Goal: Task Accomplishment & Management: Complete application form

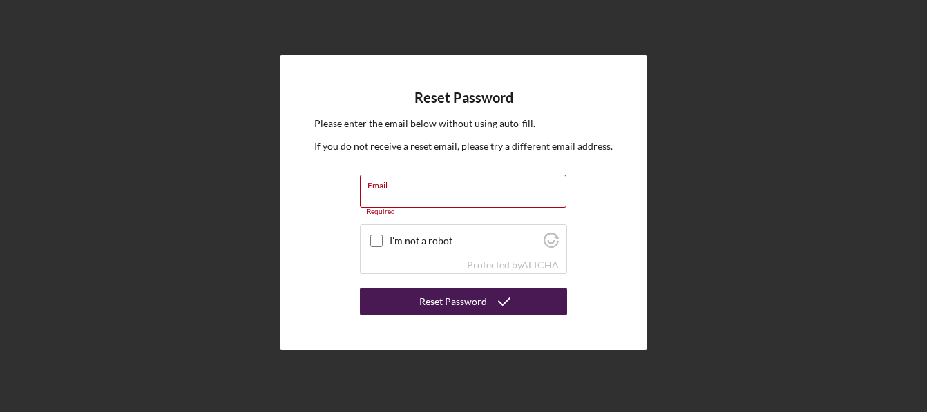
click at [484, 302] on div "Reset Password" at bounding box center [453, 302] width 68 height 28
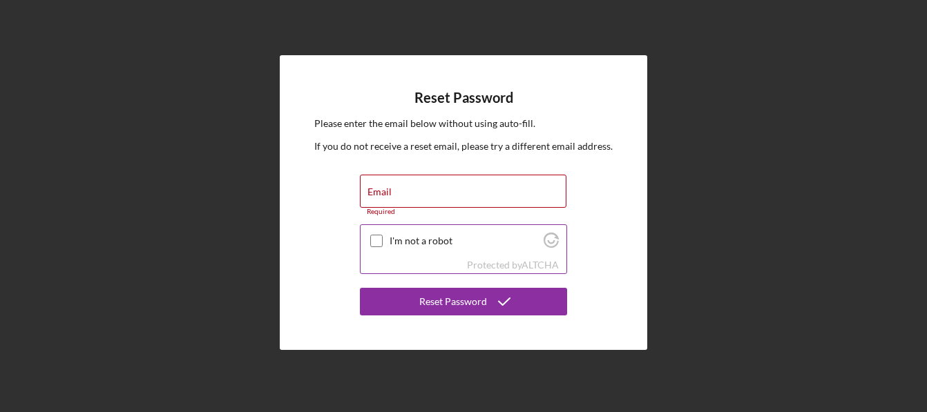
click at [377, 242] on input "I'm not a robot" at bounding box center [376, 241] width 12 height 12
checkbox input "true"
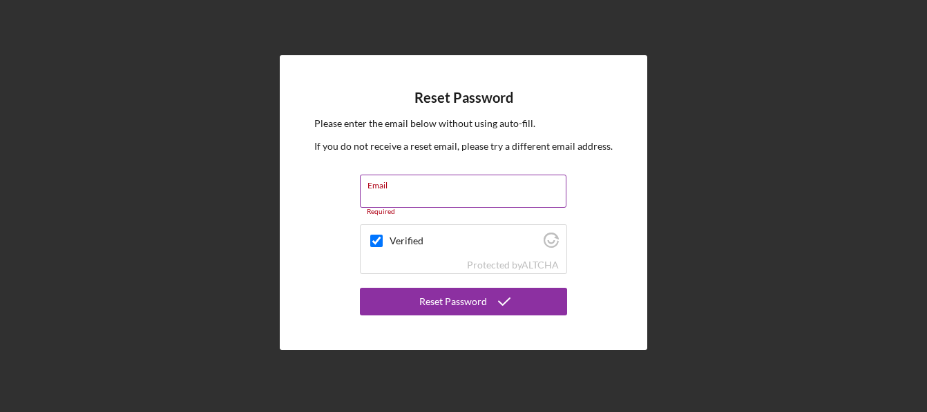
click at [426, 184] on div "Email Required" at bounding box center [463, 195] width 207 height 41
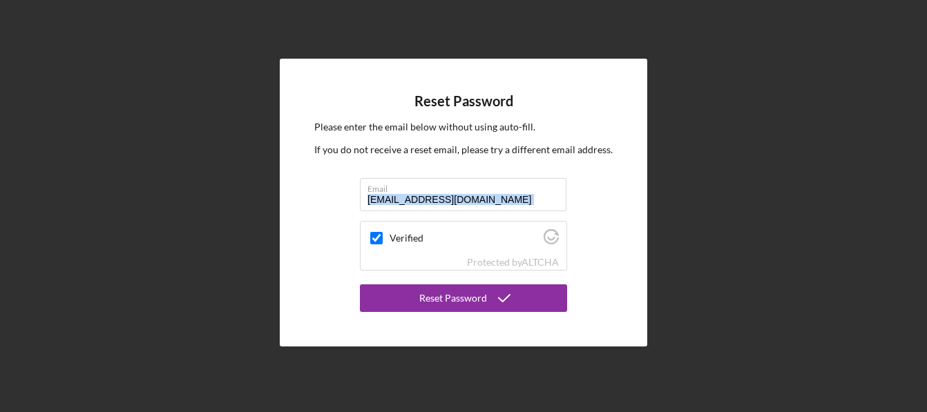
drag, startPoint x: 490, startPoint y: 185, endPoint x: 340, endPoint y: 242, distance: 161.1
click at [340, 242] on div "Reset Password Please enter the email below without using auto-fill. If you do …" at bounding box center [463, 203] width 367 height 288
drag, startPoint x: 340, startPoint y: 242, endPoint x: 485, endPoint y: 195, distance: 152.5
click at [485, 195] on input "lexi32.aj@gmail.com" at bounding box center [463, 194] width 207 height 33
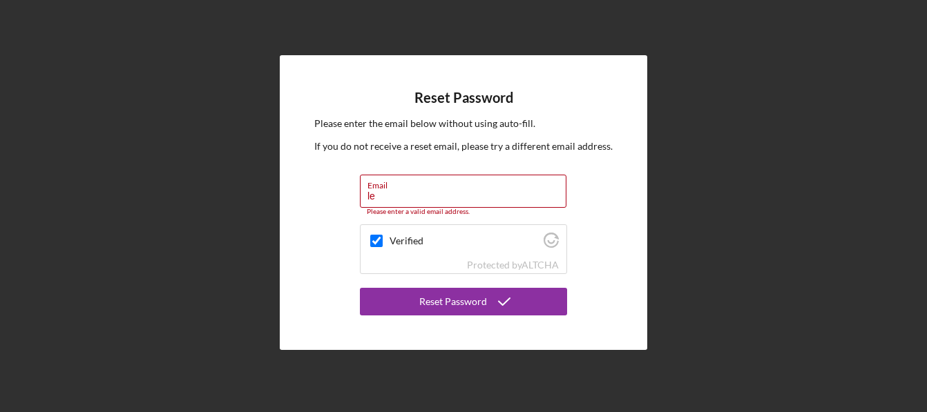
type input "l"
type input "guardianangels.ua24@gmail.com"
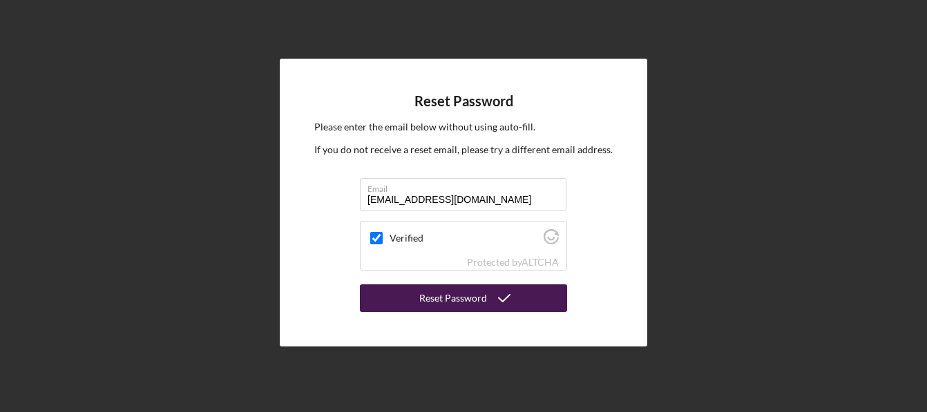
click at [495, 309] on icon "submit" at bounding box center [504, 298] width 35 height 35
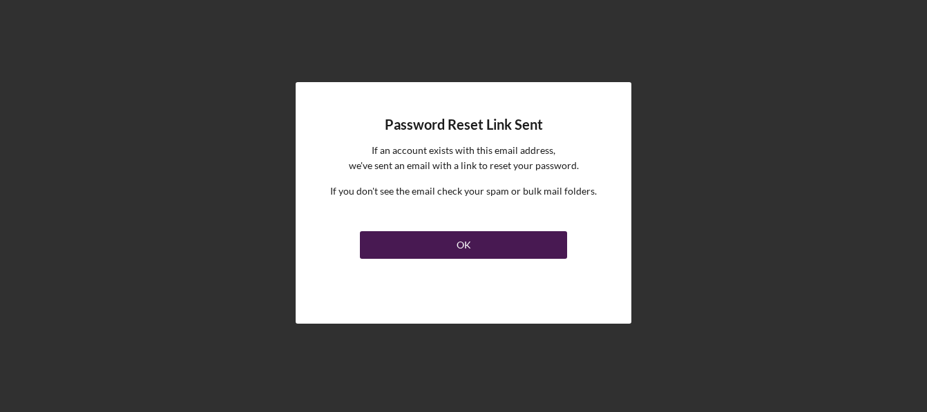
click at [474, 241] on button "OK" at bounding box center [463, 245] width 207 height 28
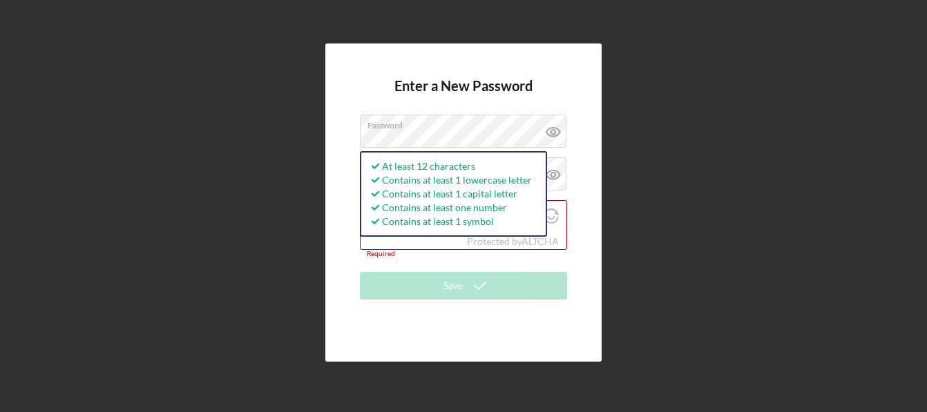
click at [586, 178] on div "Enter a New Password Password At least 12 characters Contains at least 1 lowerc…" at bounding box center [463, 203] width 276 height 318
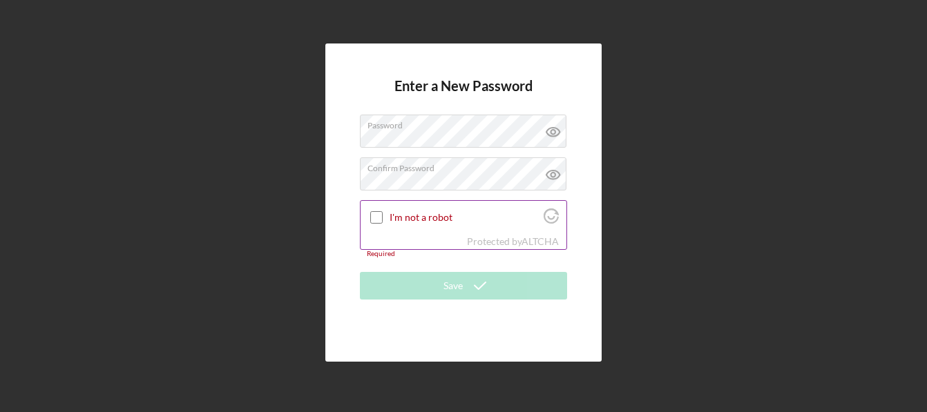
click at [376, 216] on input "I'm not a robot" at bounding box center [376, 217] width 12 height 12
checkbox input "true"
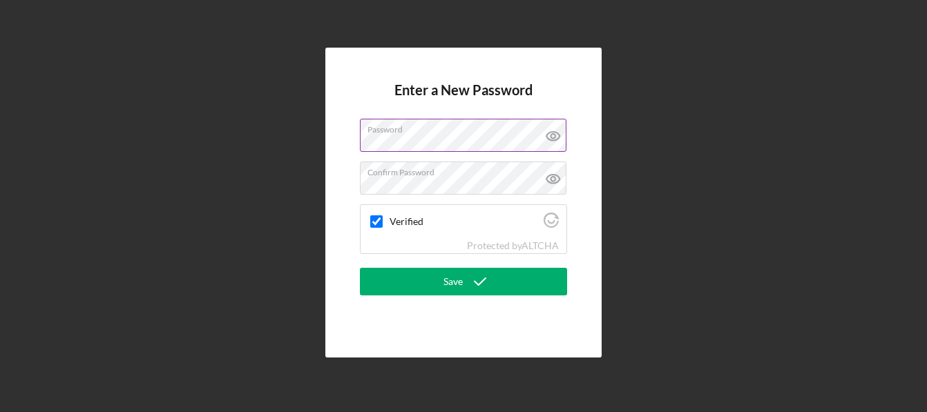
click at [555, 137] on icon at bounding box center [552, 136] width 4 height 4
click at [561, 179] on icon at bounding box center [553, 179] width 35 height 35
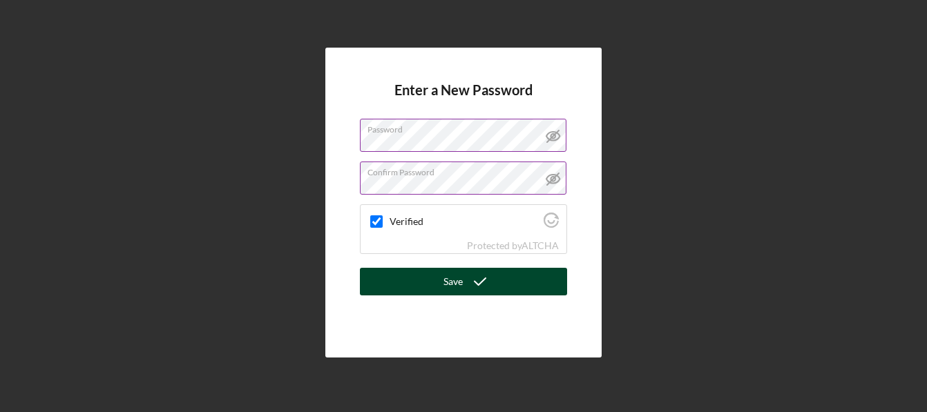
click at [477, 280] on icon "submit" at bounding box center [480, 282] width 35 height 35
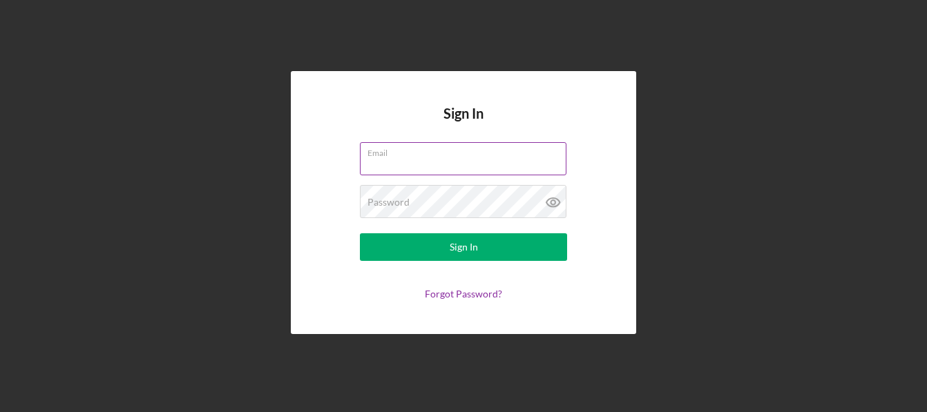
click at [405, 166] on input "Email" at bounding box center [463, 158] width 207 height 33
type input "guardianangels.ua24@gmail.com"
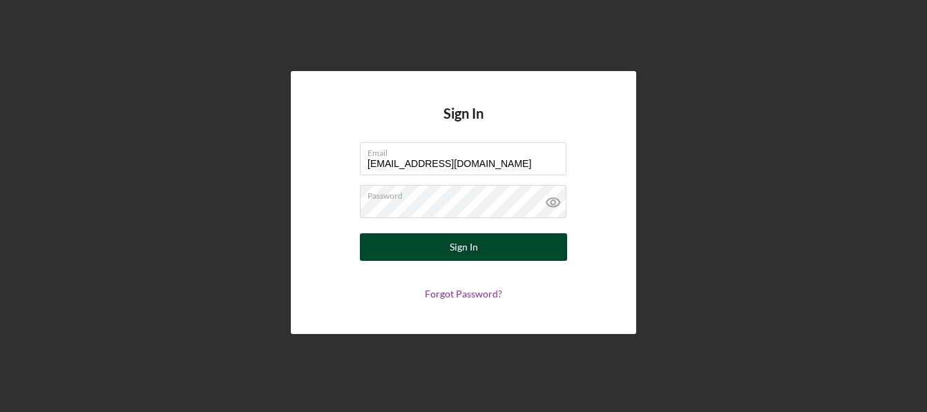
click at [407, 251] on button "Sign In" at bounding box center [463, 247] width 207 height 28
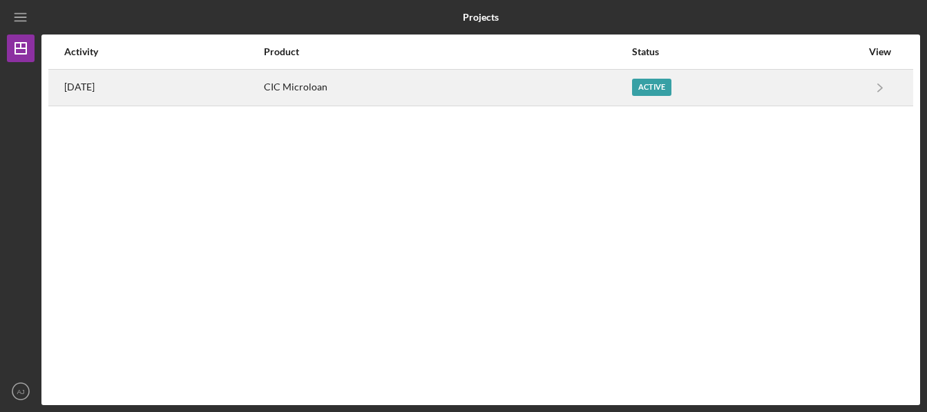
click at [388, 88] on div "CIC Microloan" at bounding box center [447, 87] width 367 height 35
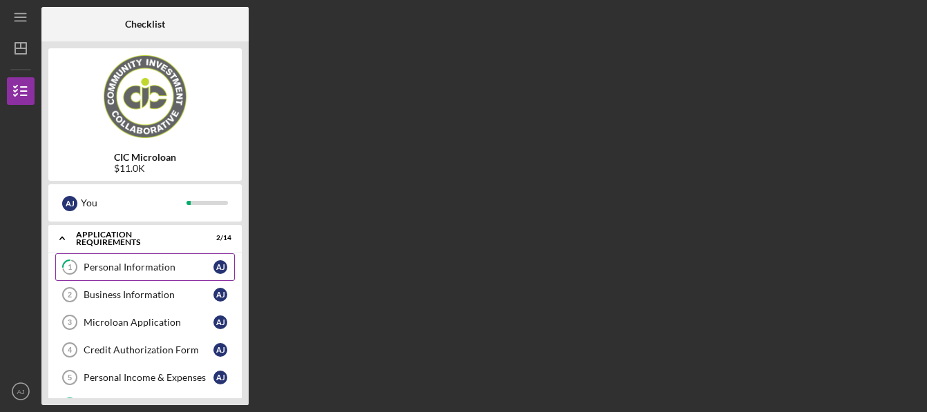
click at [164, 269] on div "Personal Information" at bounding box center [149, 267] width 130 height 11
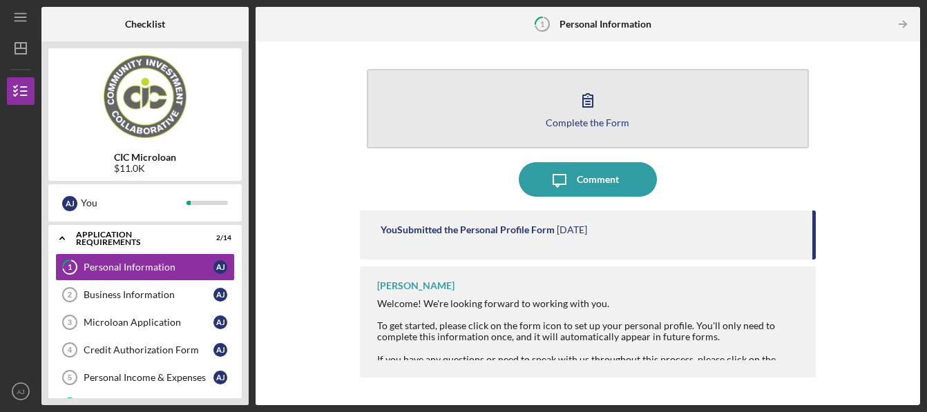
click at [577, 114] on icon "button" at bounding box center [588, 100] width 35 height 35
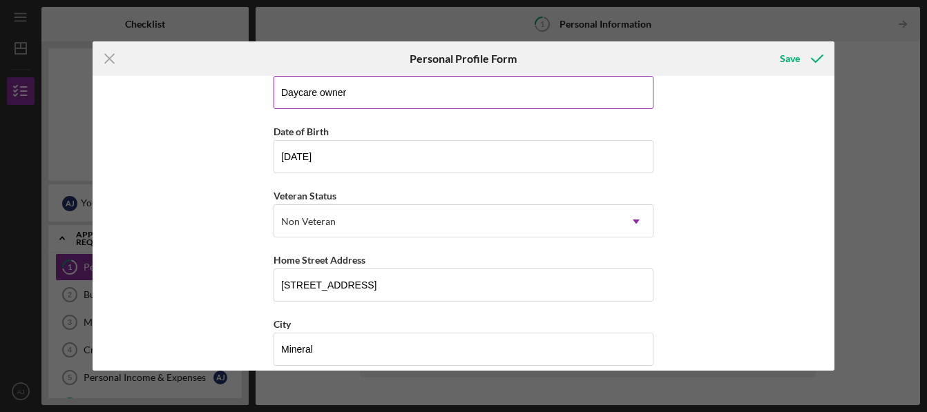
scroll to position [233, 0]
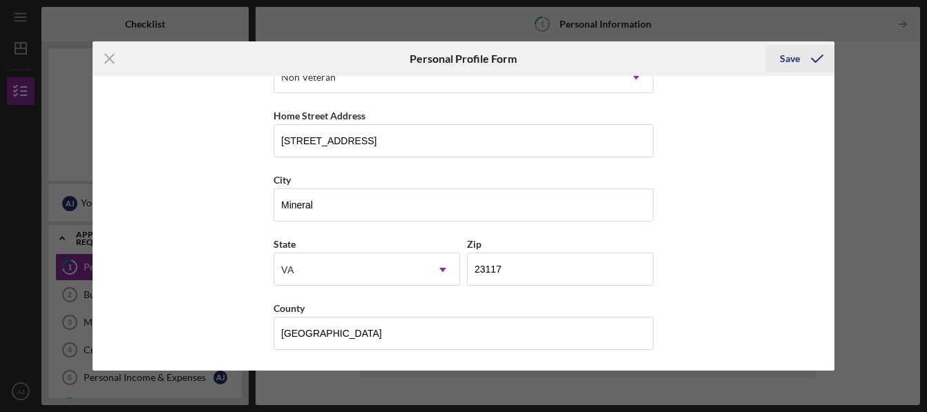
click at [803, 56] on icon "submit" at bounding box center [817, 58] width 35 height 35
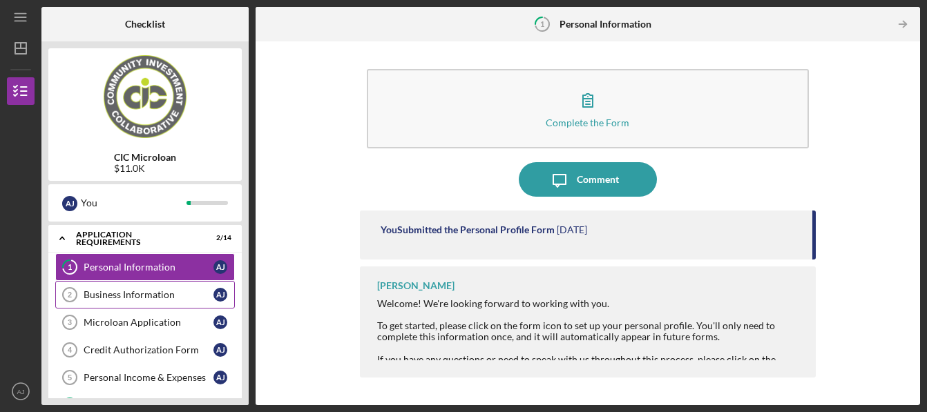
click at [149, 289] on link "Business Information 2 Business Information A J" at bounding box center [145, 295] width 180 height 28
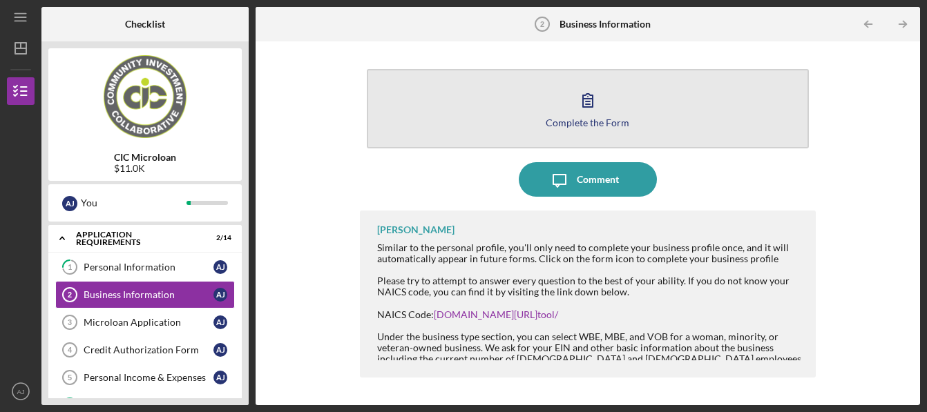
click at [600, 110] on icon "button" at bounding box center [588, 100] width 35 height 35
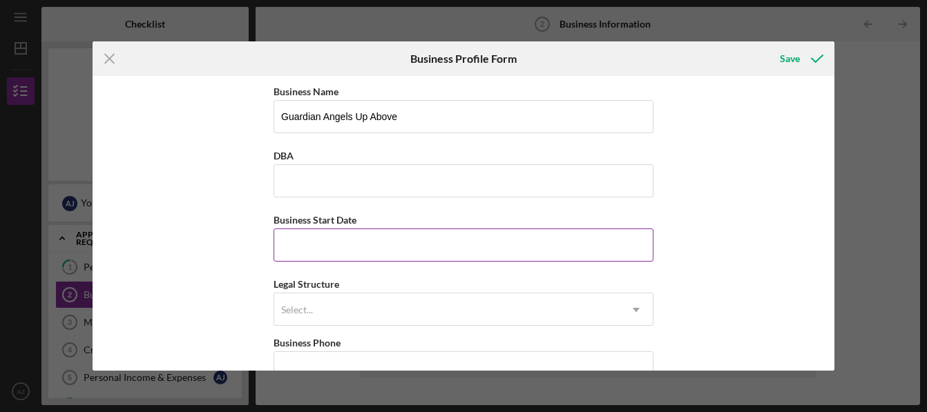
click at [369, 246] on input "Business Start Date" at bounding box center [464, 245] width 380 height 33
type input "09/23/2024"
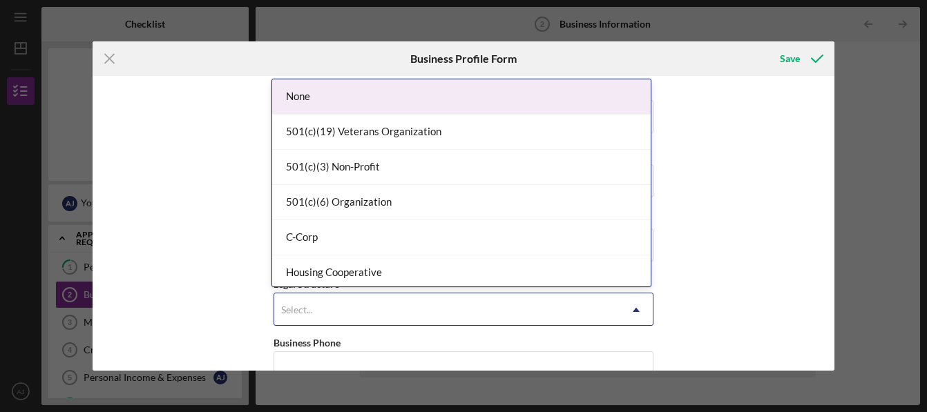
click at [348, 304] on div "Select..." at bounding box center [446, 310] width 345 height 32
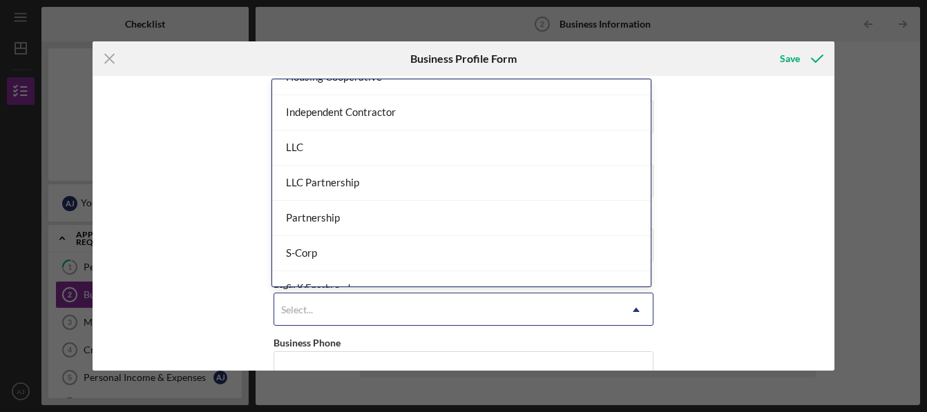
scroll to position [178, 0]
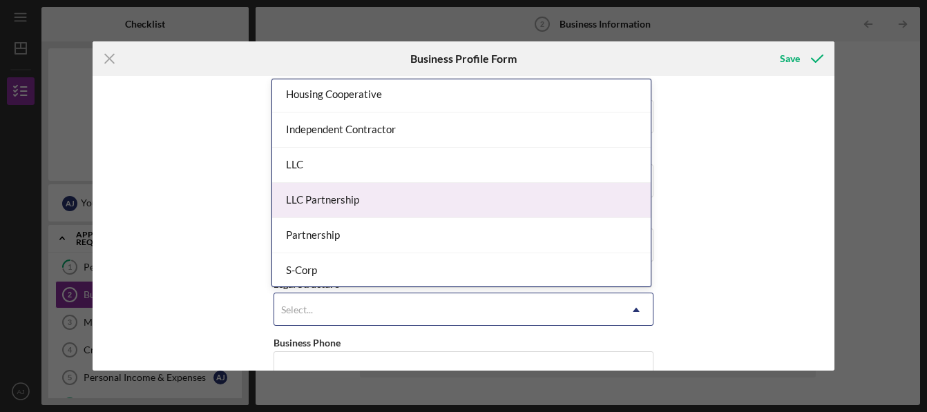
click at [362, 214] on div "LLC Partnership" at bounding box center [461, 200] width 379 height 35
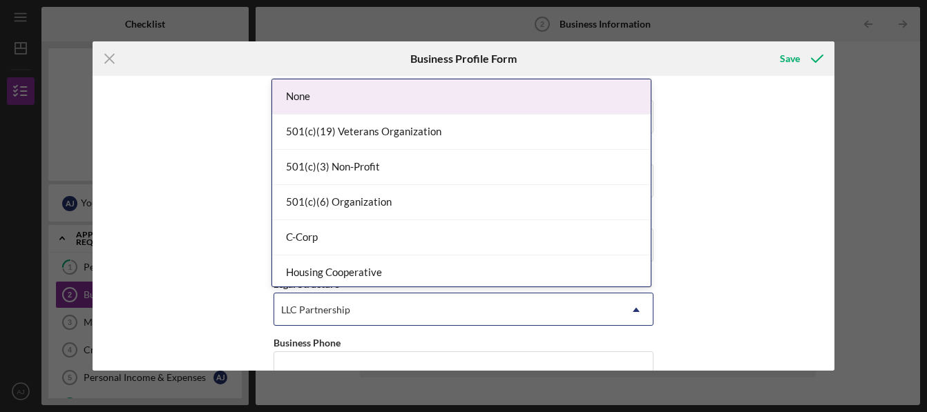
click at [341, 313] on div "LLC Partnership" at bounding box center [315, 310] width 69 height 11
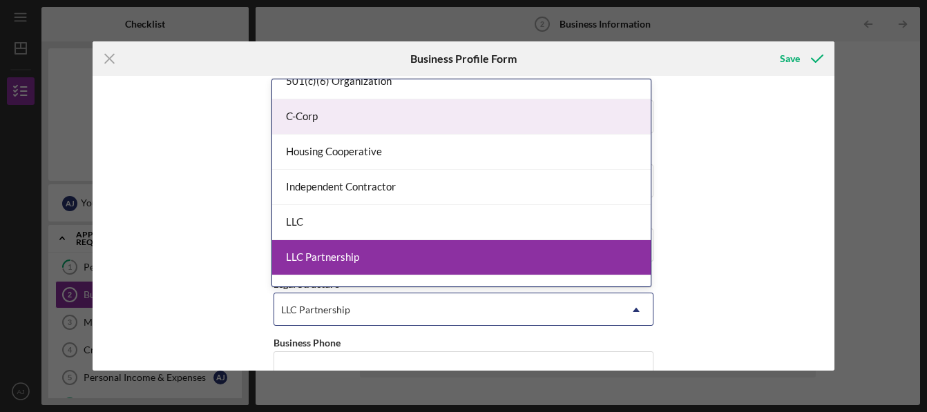
scroll to position [122, 0]
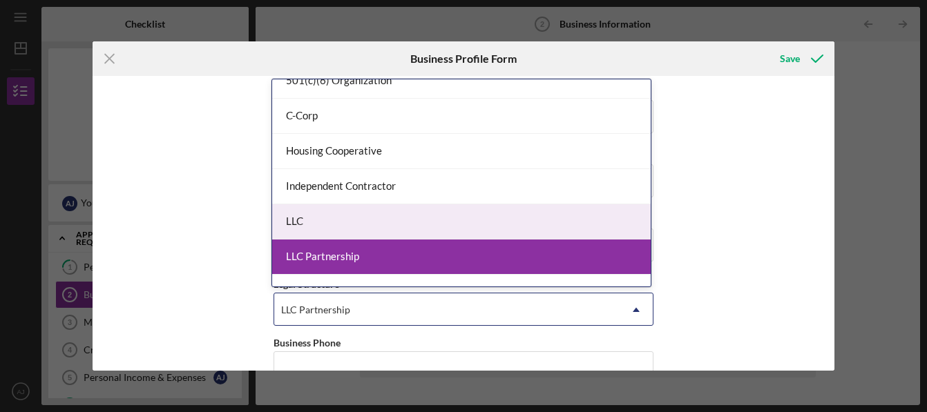
click at [329, 235] on div "LLC" at bounding box center [461, 221] width 379 height 35
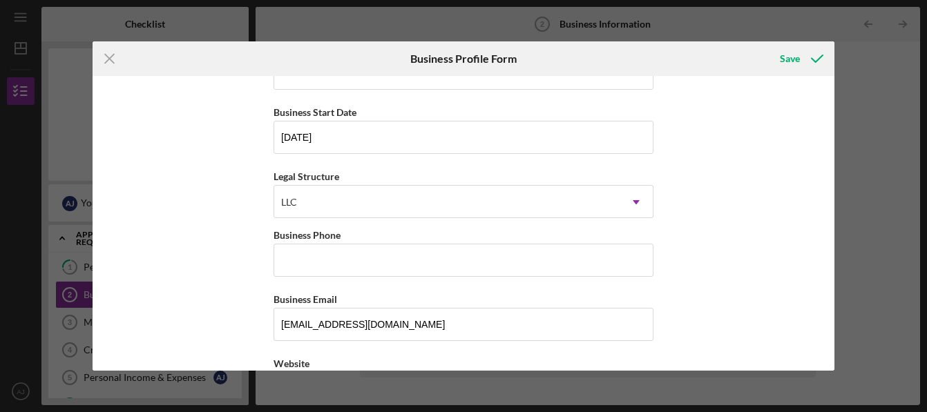
scroll to position [108, 0]
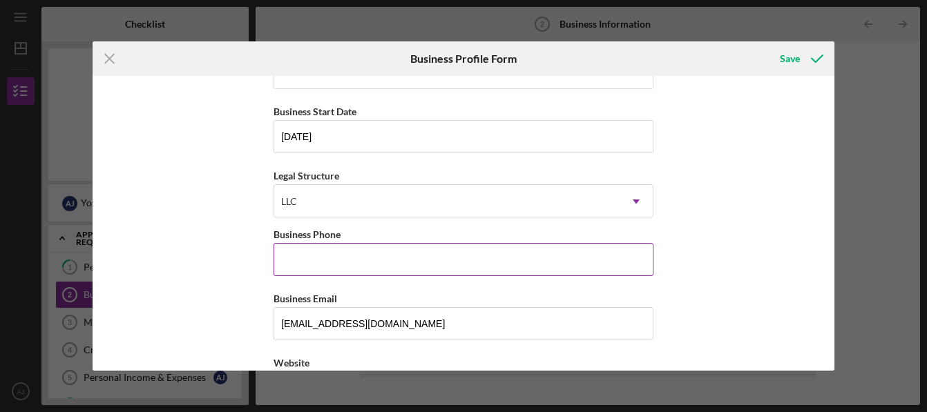
click at [325, 268] on input "Business Phone" at bounding box center [464, 259] width 380 height 33
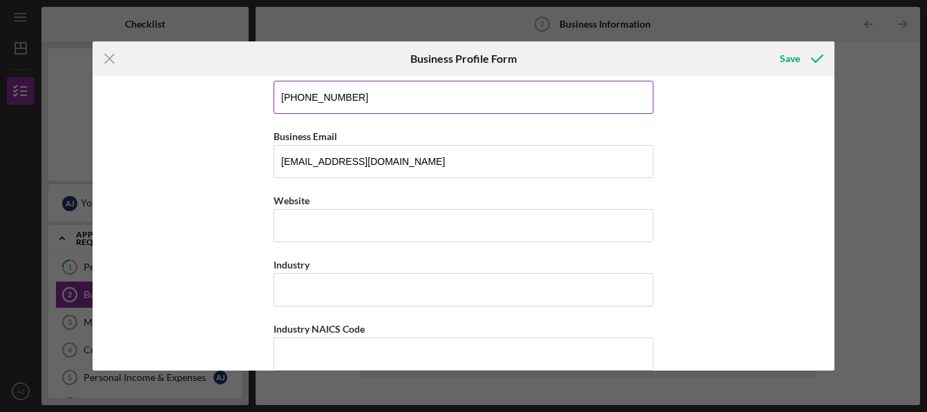
scroll to position [282, 0]
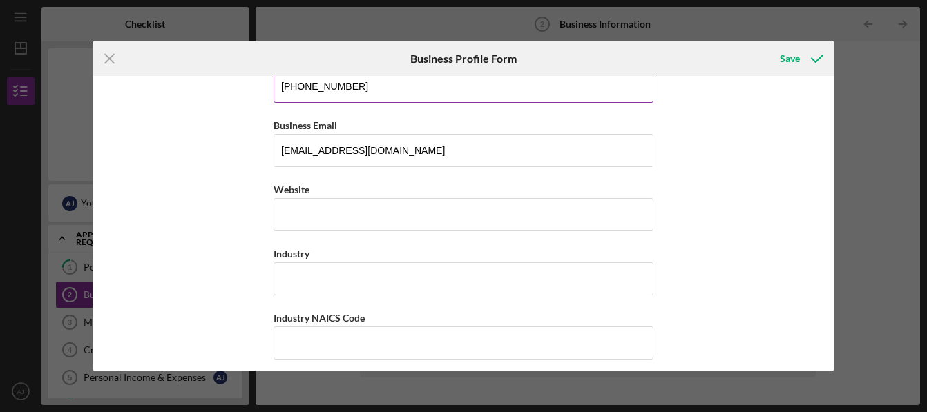
type input "(540) 748-4227"
click at [325, 268] on input "Industry" at bounding box center [464, 278] width 380 height 33
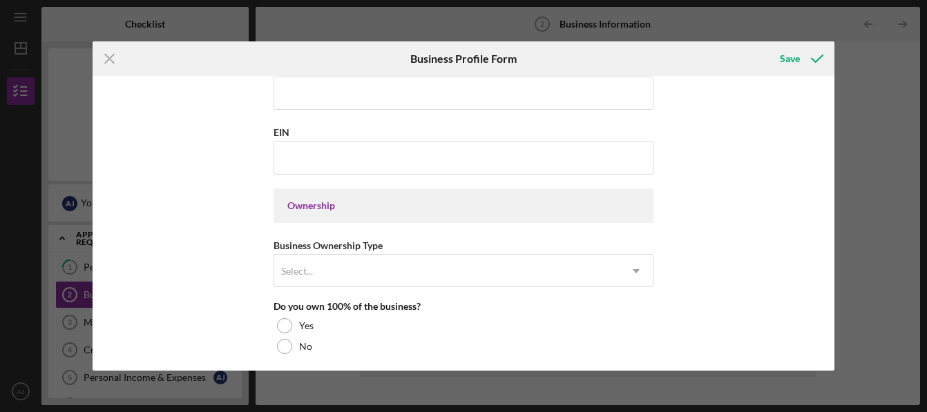
scroll to position [533, 0]
type input "Childcaare center"
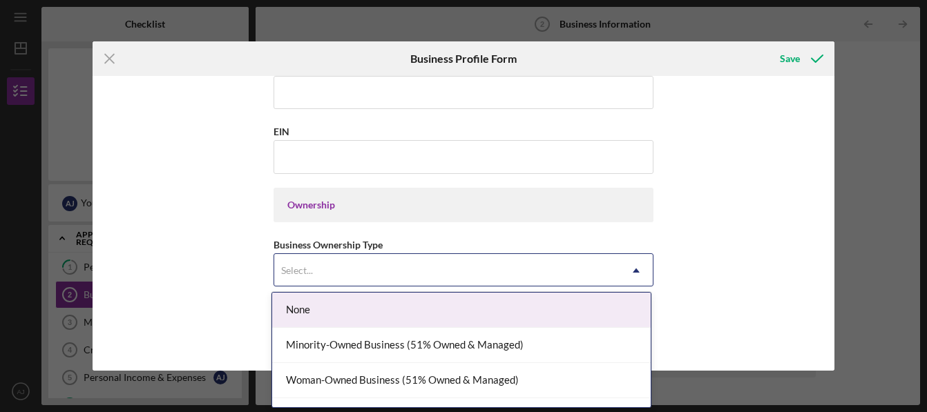
click at [325, 268] on div "Select..." at bounding box center [446, 271] width 345 height 32
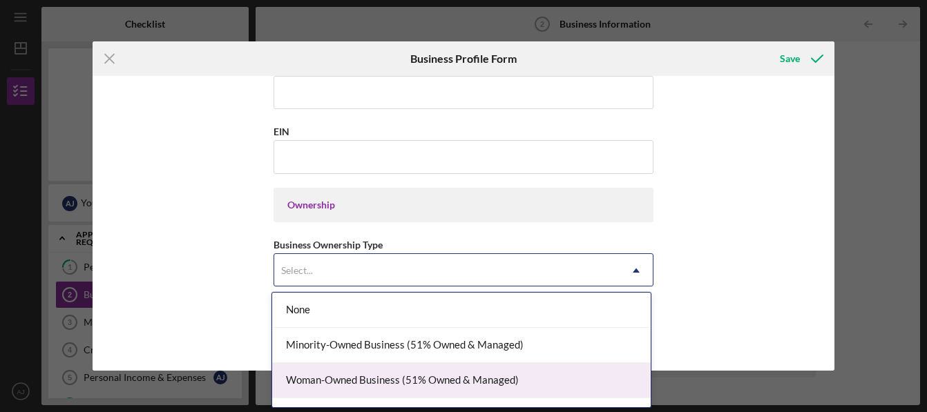
scroll to position [26, 0]
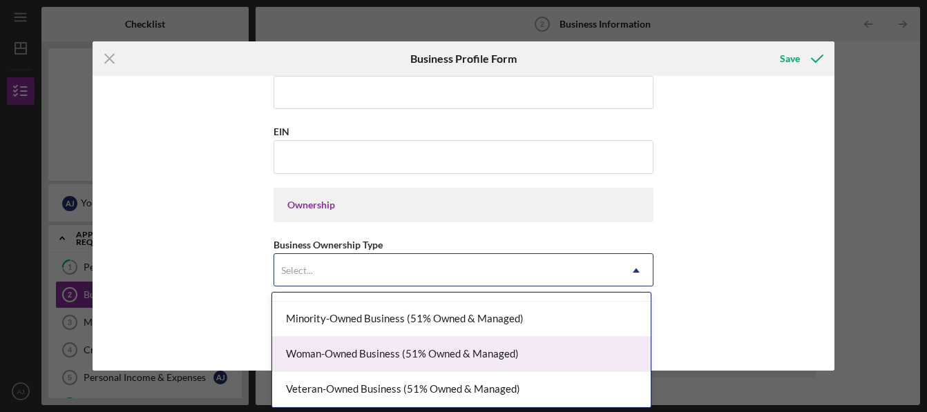
click at [334, 346] on div "Woman-Owned Business (51% Owned & Managed)" at bounding box center [461, 354] width 379 height 35
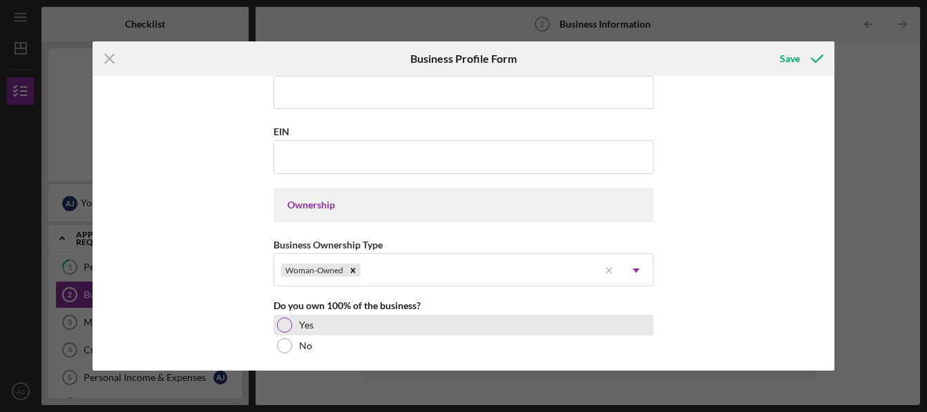
click at [287, 327] on div at bounding box center [284, 325] width 15 height 15
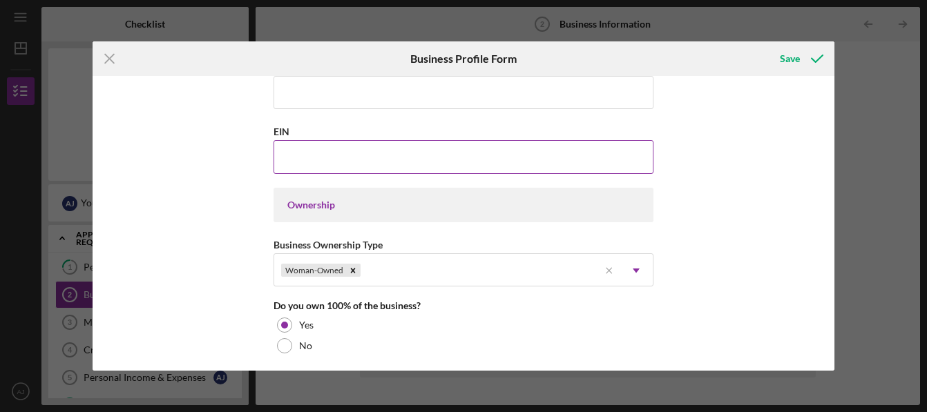
click at [381, 171] on input "EIN" at bounding box center [464, 156] width 380 height 33
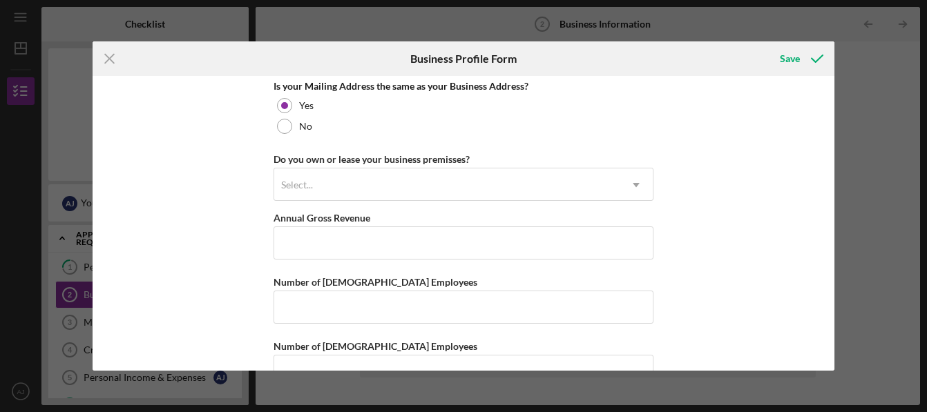
scroll to position [1078, 0]
type input "99-1656896"
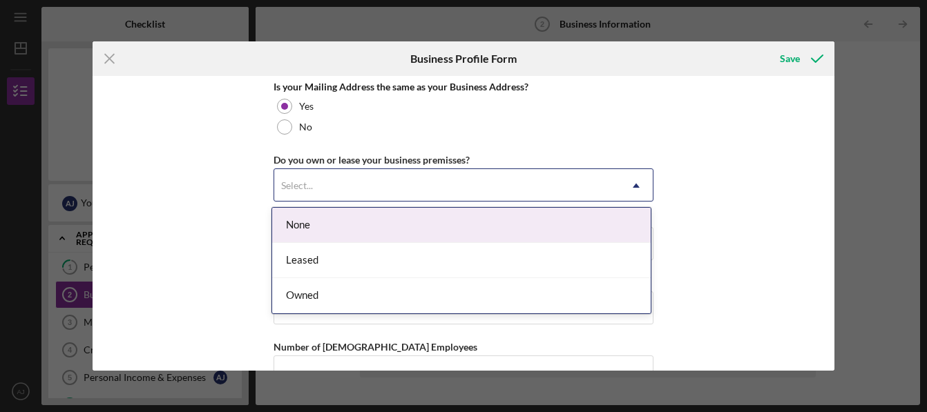
click at [381, 182] on div "Select..." at bounding box center [446, 186] width 345 height 32
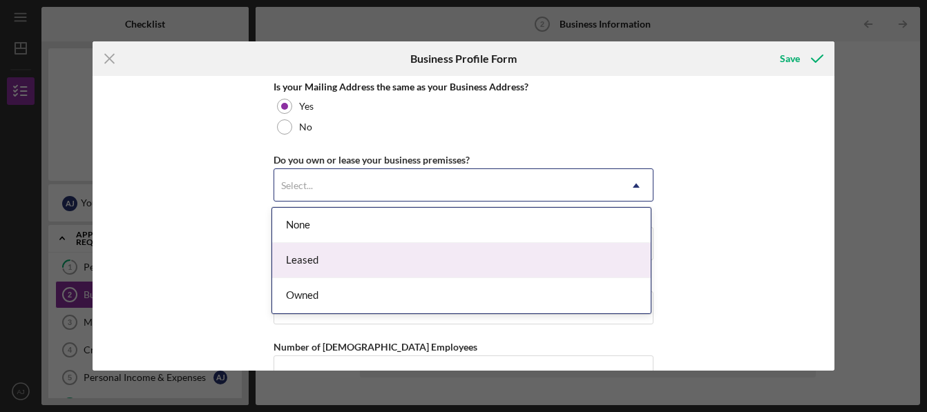
click at [333, 265] on div "Leased" at bounding box center [461, 260] width 379 height 35
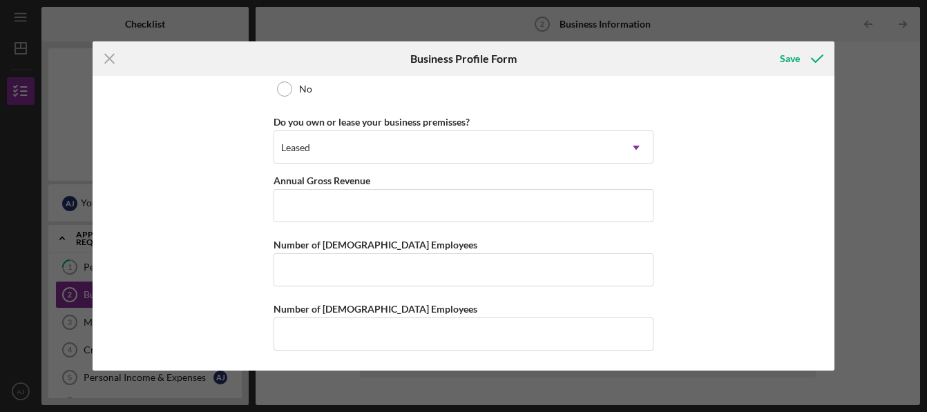
scroll to position [1117, 0]
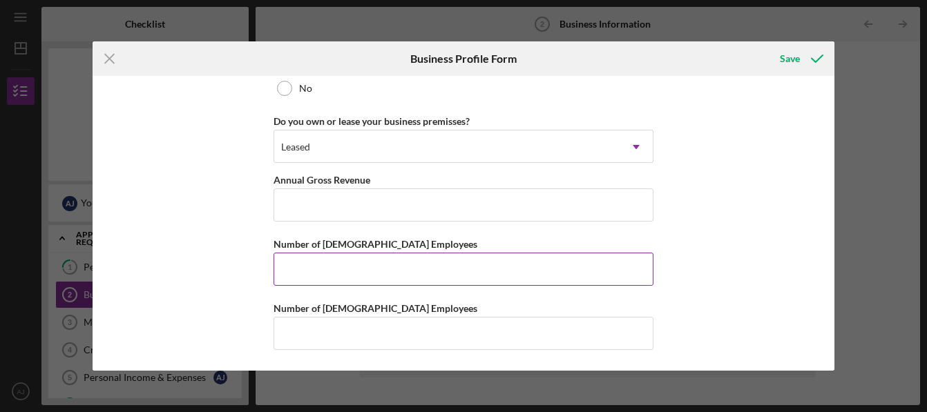
drag, startPoint x: 333, startPoint y: 265, endPoint x: 315, endPoint y: 277, distance: 21.5
click at [315, 277] on input "Number of Full-Time Employees" at bounding box center [464, 269] width 380 height 33
type input "2"
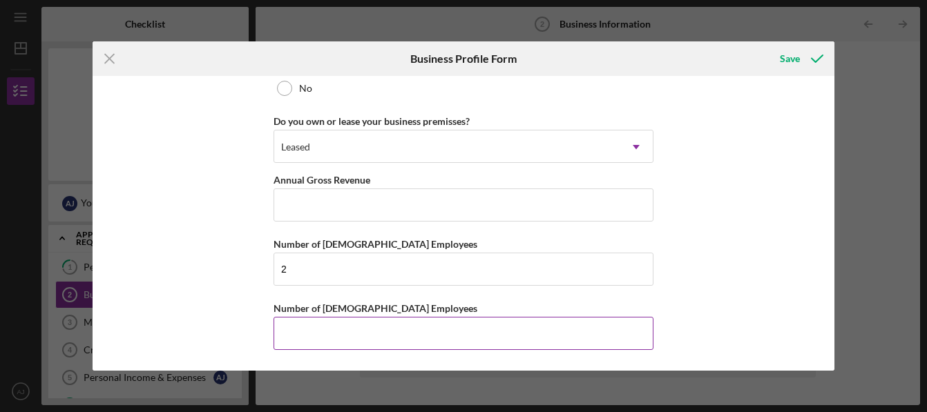
click at [343, 334] on input "Number of Part-Time Employees" at bounding box center [464, 333] width 380 height 33
type input "0"
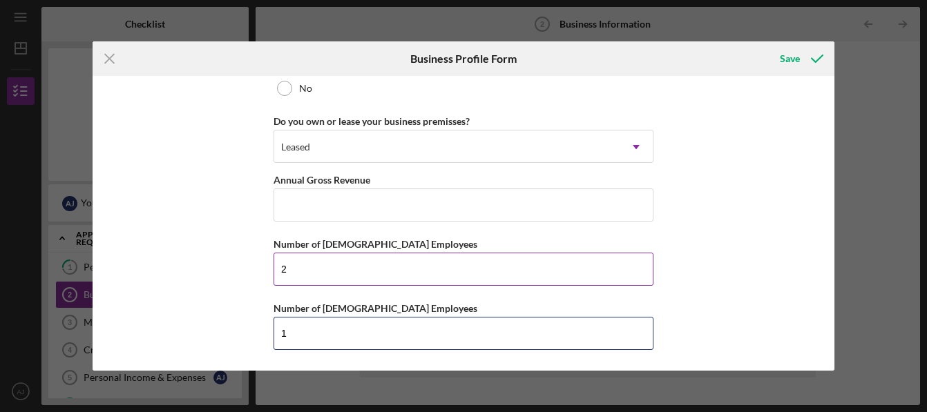
type input "1"
click at [291, 271] on input "2" at bounding box center [464, 269] width 380 height 33
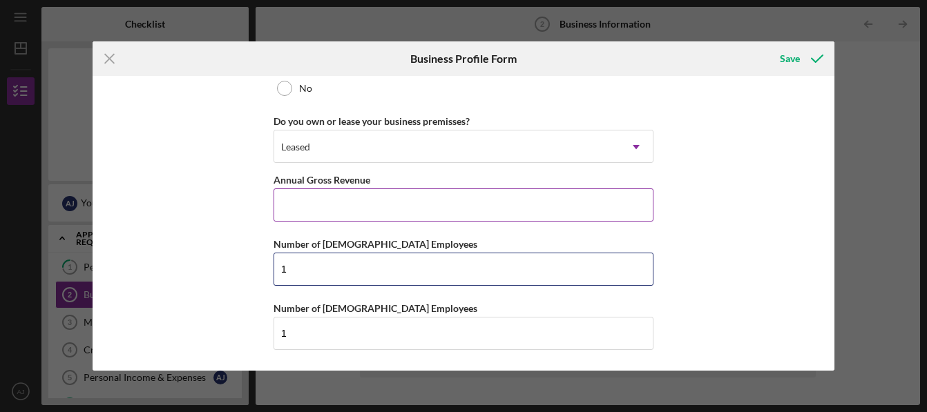
type input "1"
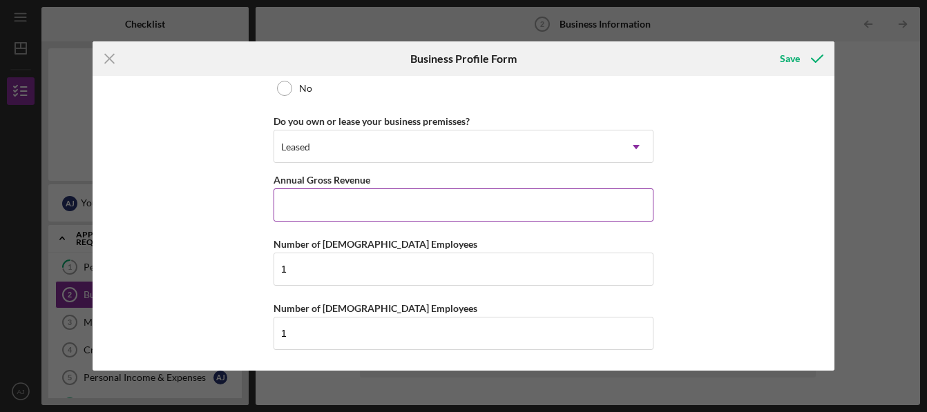
click at [516, 205] on input "Annual Gross Revenue" at bounding box center [464, 205] width 380 height 33
click at [798, 59] on div "Save" at bounding box center [790, 59] width 20 height 28
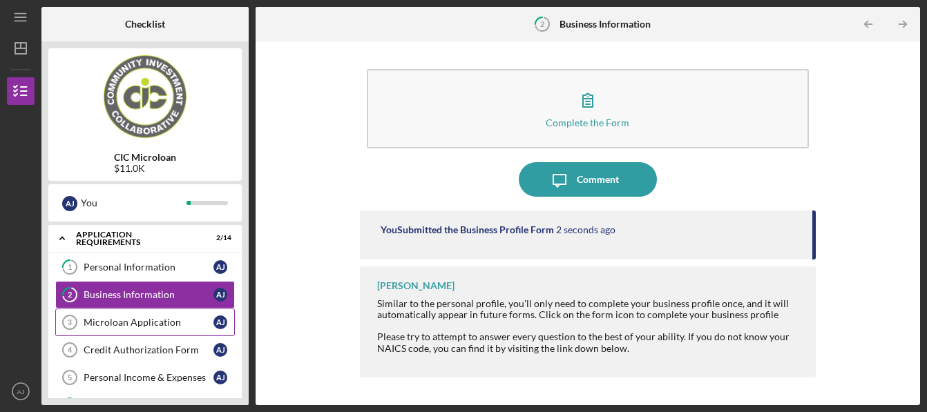
click at [178, 324] on div "Microloan Application" at bounding box center [149, 322] width 130 height 11
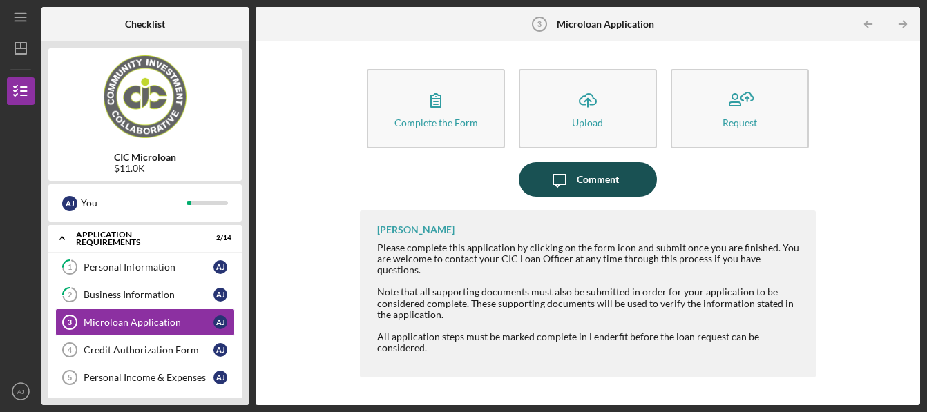
click at [580, 182] on div "Comment" at bounding box center [598, 179] width 42 height 35
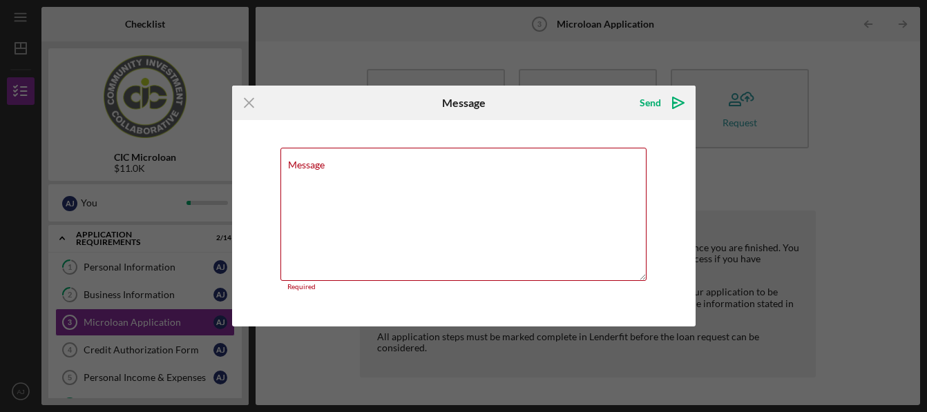
click at [451, 67] on div "Icon/Menu Close Message Send Icon/icon-invite-send Message Required Cancel Send…" at bounding box center [463, 206] width 927 height 412
click at [252, 110] on icon "Icon/Menu Close" at bounding box center [249, 103] width 35 height 35
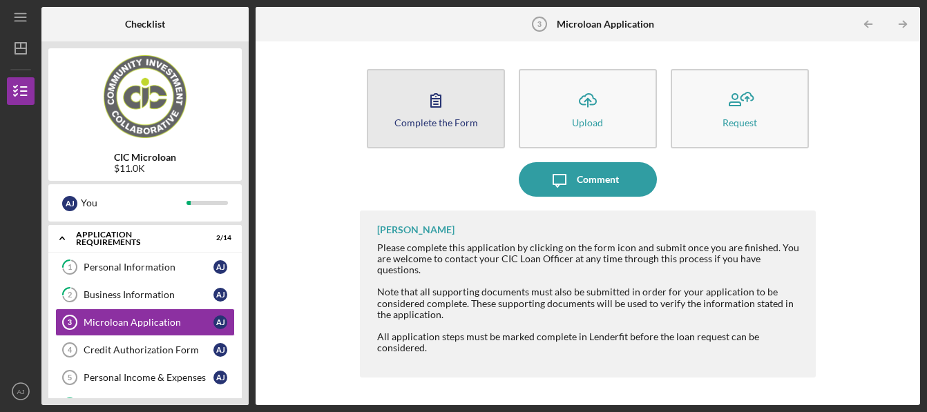
click at [407, 94] on button "Complete the Form Form" at bounding box center [436, 108] width 138 height 79
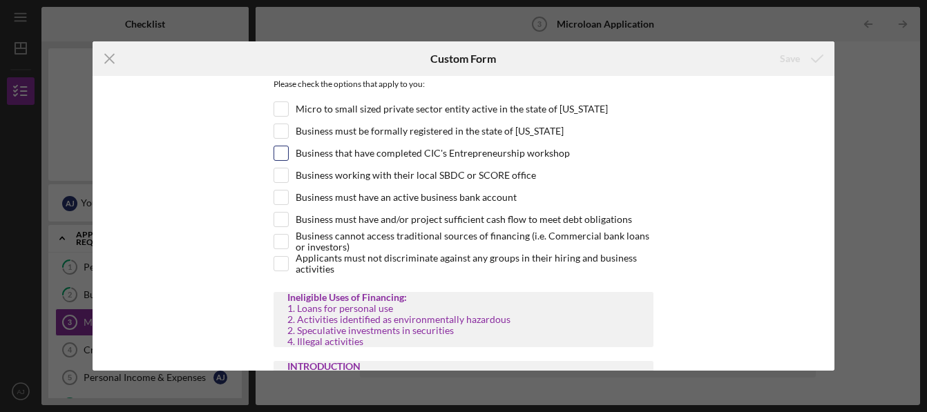
scroll to position [66, 0]
click at [278, 172] on input "Business working with their local SBDC or SCORE office" at bounding box center [281, 175] width 14 height 14
checkbox input "true"
click at [283, 200] on input "Business must have an active business bank account" at bounding box center [281, 197] width 14 height 14
checkbox input "true"
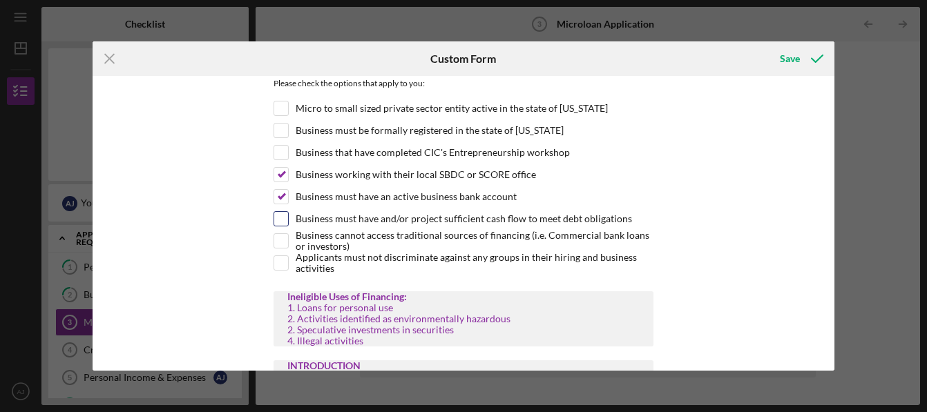
click at [284, 220] on input "Business must have and/or project sufficient cash flow to meet debt obligations" at bounding box center [281, 219] width 14 height 14
checkbox input "true"
click at [286, 242] on div at bounding box center [281, 240] width 15 height 15
click at [288, 262] on div "Applicants must not discriminate against any groups in their hiring and busines…" at bounding box center [464, 267] width 380 height 22
click at [280, 262] on input "Applicants must not discriminate against any groups in their hiring and busines…" at bounding box center [281, 263] width 14 height 14
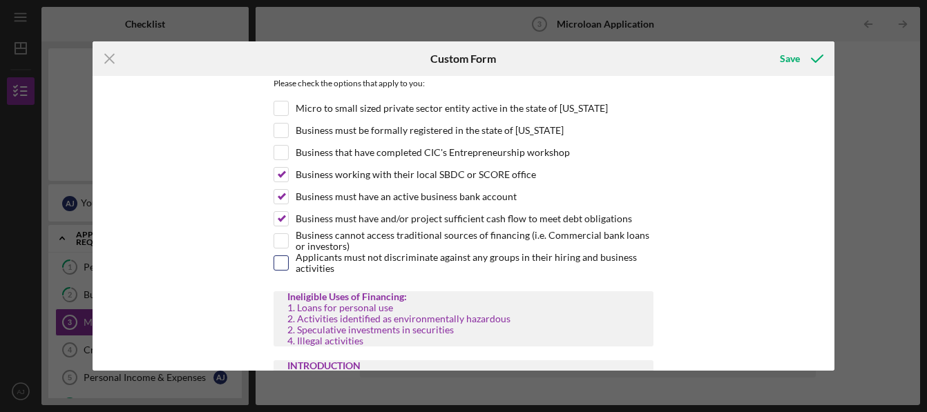
checkbox input "true"
click at [278, 237] on input "Business cannot access traditional sources of financing (i.e. Commercial bank l…" at bounding box center [281, 241] width 14 height 14
checkbox input "true"
click at [296, 131] on label "Business must be formally registered in the state of Virginia" at bounding box center [430, 131] width 268 height 14
click at [288, 131] on input "Business must be formally registered in the state of Virginia" at bounding box center [281, 131] width 14 height 14
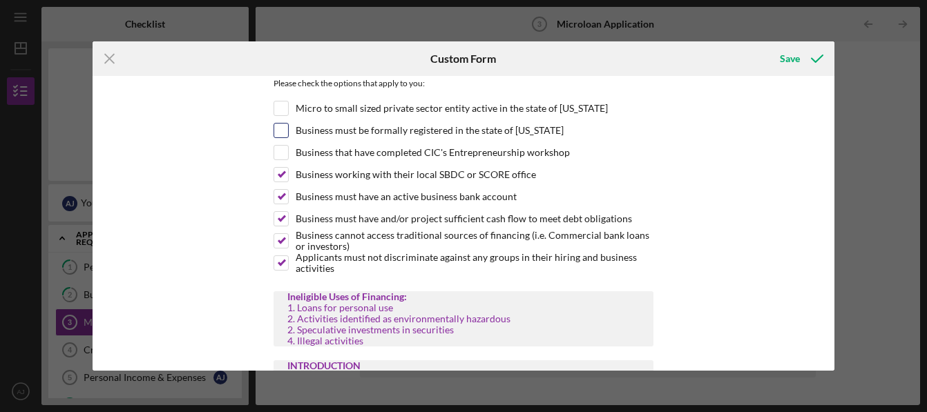
checkbox input "true"
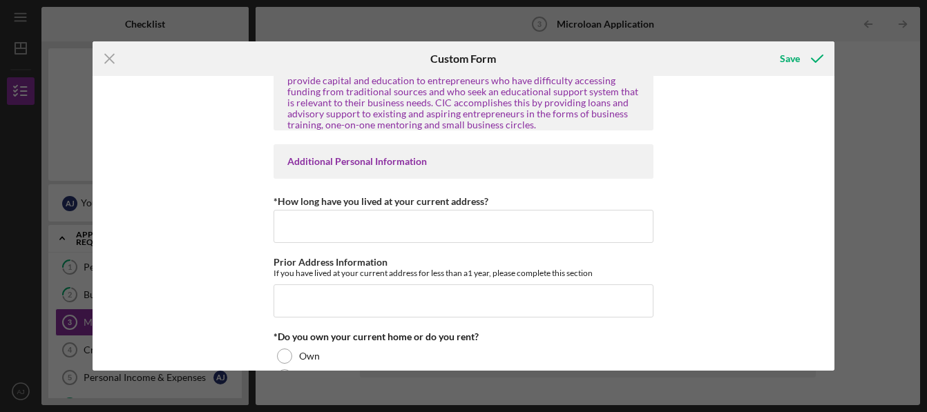
scroll to position [387, 0]
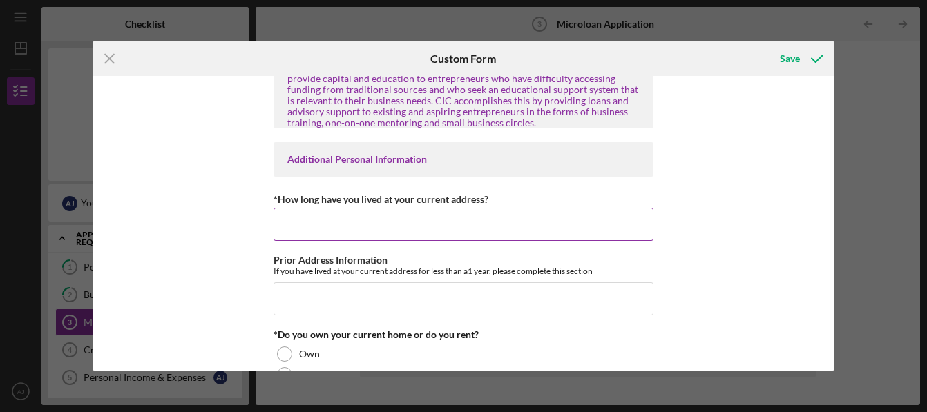
click at [350, 217] on input "*How long have you lived at your current address?" at bounding box center [464, 224] width 380 height 33
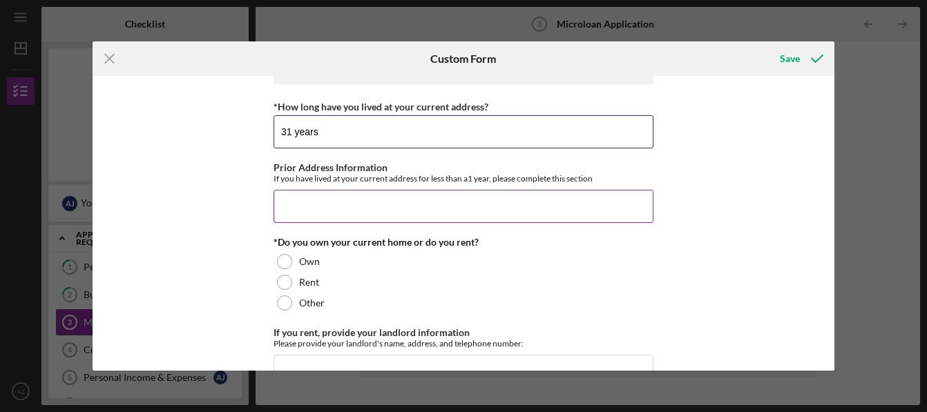
scroll to position [481, 0]
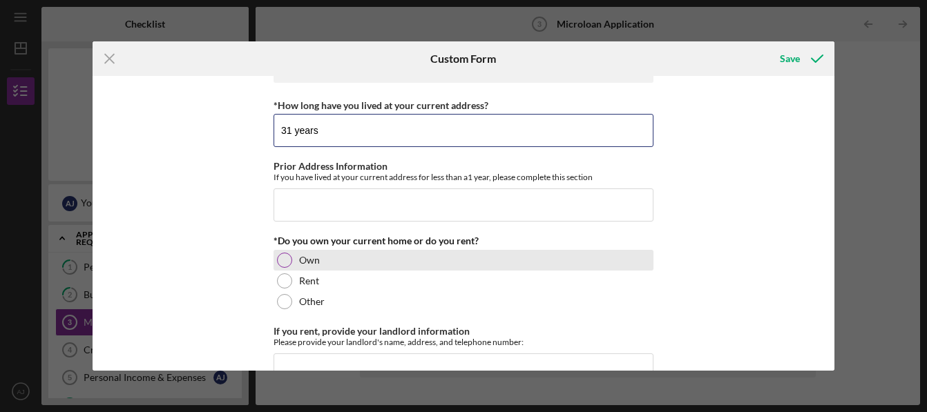
type input "31 years"
click at [277, 256] on div at bounding box center [284, 260] width 15 height 15
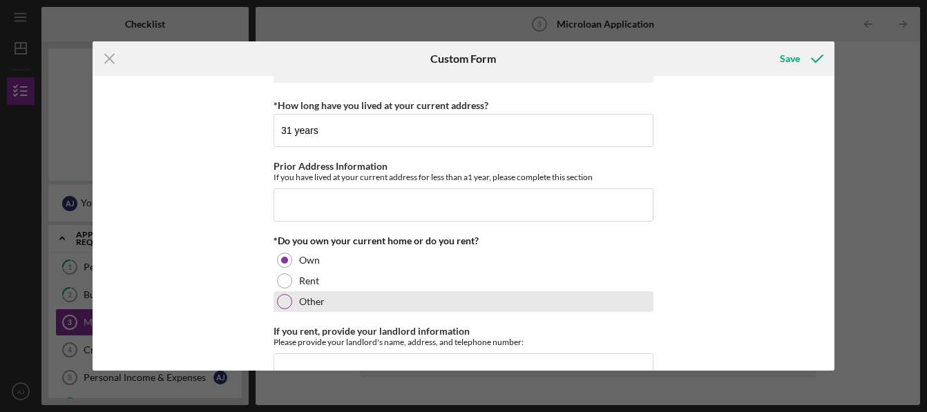
click at [281, 311] on div "Other" at bounding box center [464, 301] width 380 height 21
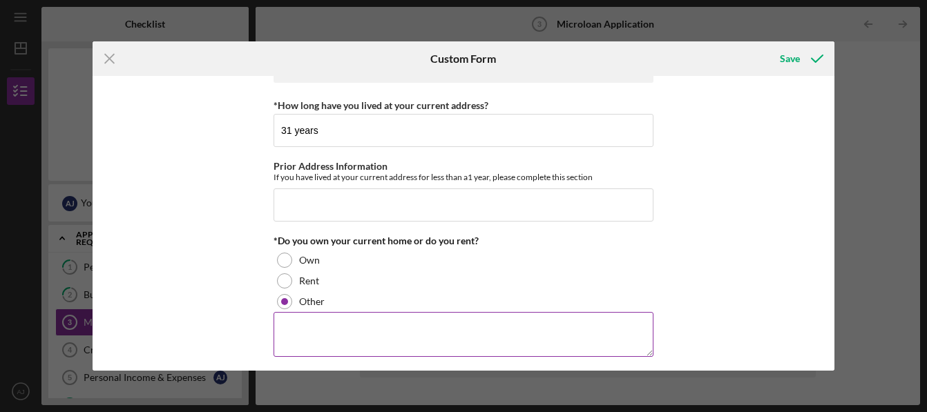
click at [329, 330] on textarea at bounding box center [464, 334] width 380 height 44
click at [277, 331] on textarea "parents are deceased. I Share ownership with my brothers" at bounding box center [464, 334] width 380 height 44
click at [391, 328] on textarea "My parents are deceased. I Share ownership with my brothers" at bounding box center [464, 334] width 380 height 44
click at [419, 330] on textarea "My parents are deceased and I Share ownership with my brothers" at bounding box center [464, 334] width 380 height 44
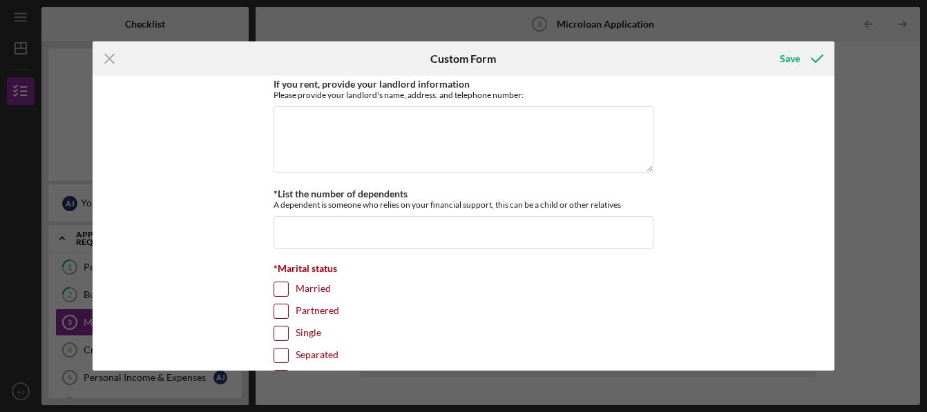
scroll to position [778, 0]
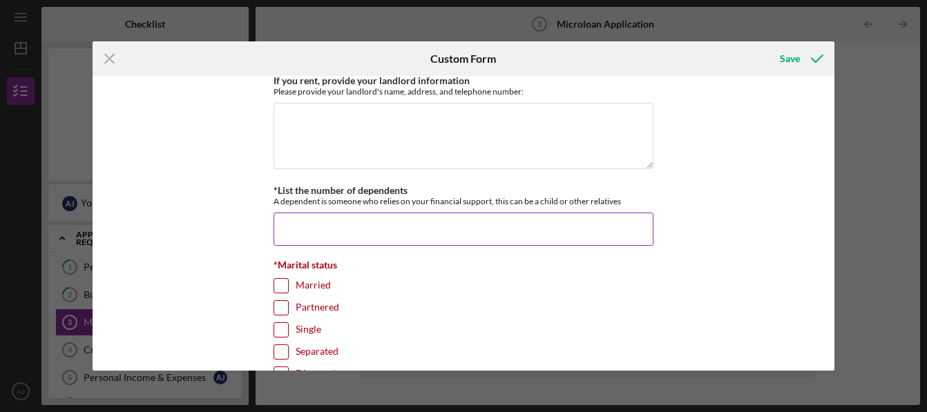
type textarea "My parents are deceased, and I share ownership with my brothers"
click at [324, 232] on input "*List the number of dependents" at bounding box center [464, 229] width 380 height 33
type input "0"
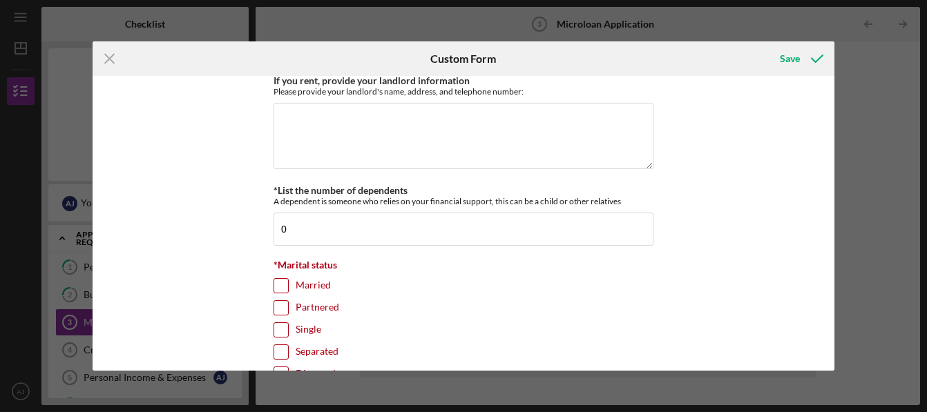
click at [278, 283] on input "Married" at bounding box center [281, 286] width 14 height 14
checkbox input "true"
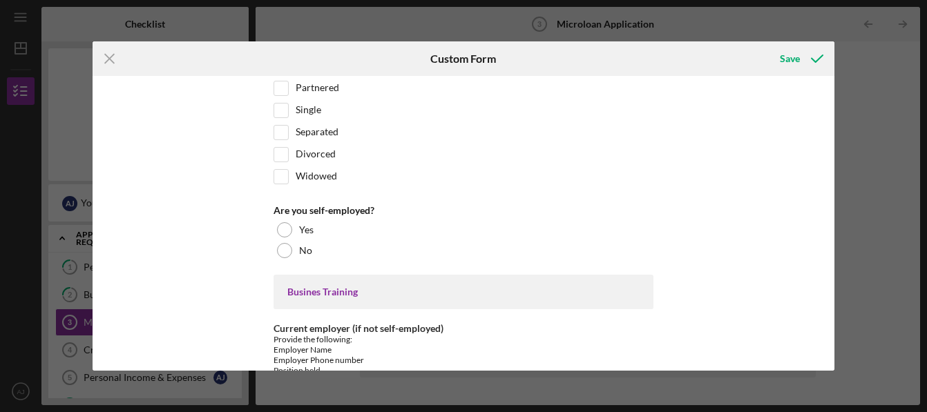
scroll to position [1001, 0]
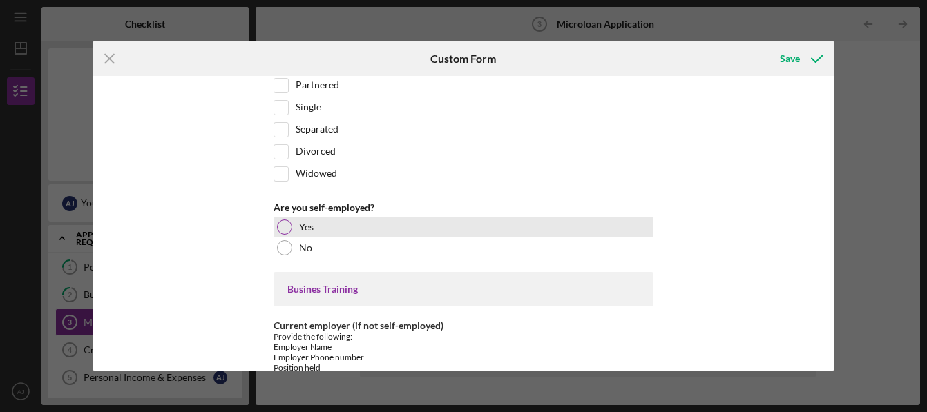
click at [280, 231] on div at bounding box center [284, 227] width 15 height 15
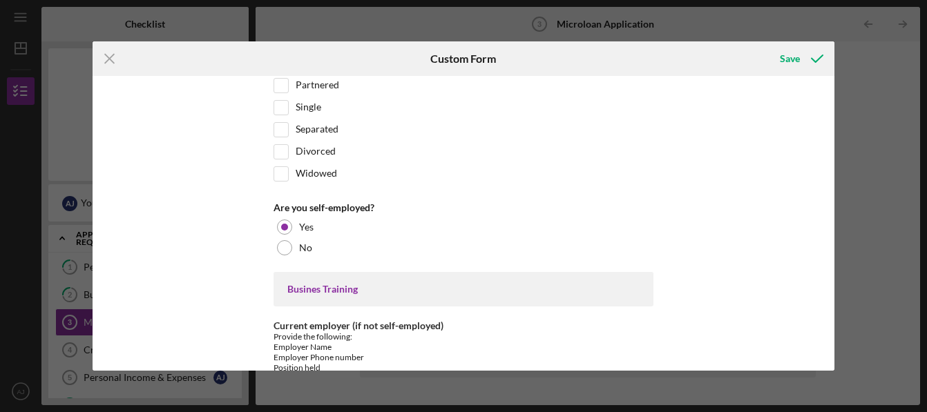
click at [352, 293] on div "Busines Training" at bounding box center [463, 289] width 352 height 11
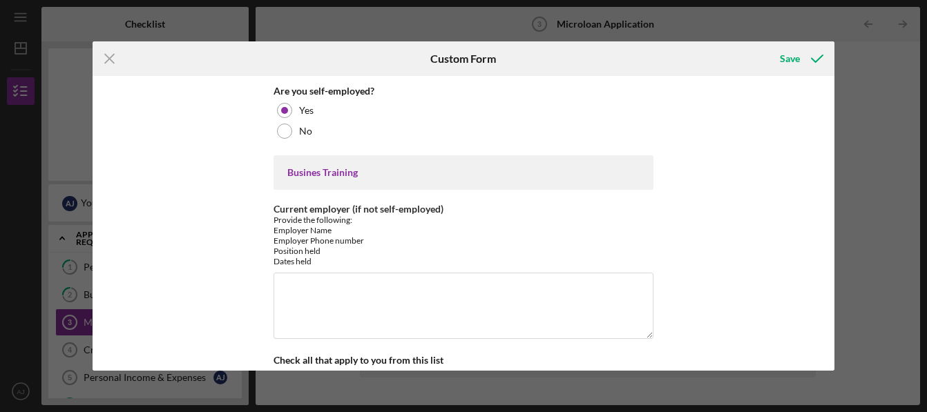
scroll to position [1119, 0]
click at [394, 269] on div "Current employer (if not self-employed) Provide the following: Employer Name Em…" at bounding box center [464, 271] width 380 height 138
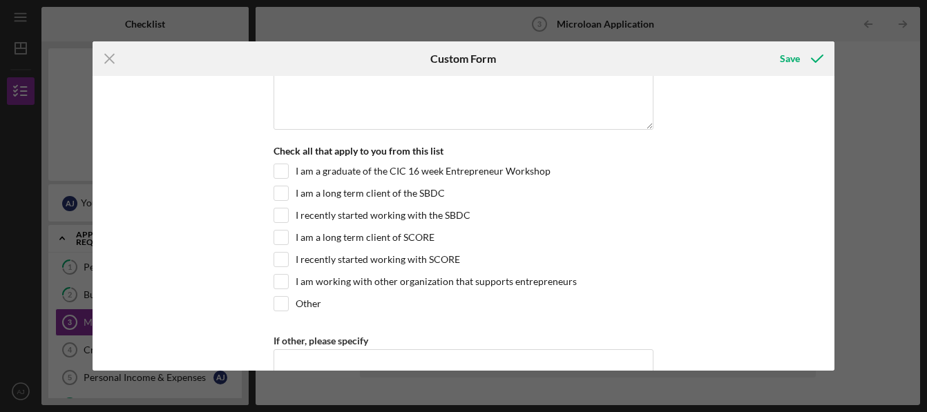
scroll to position [1328, 0]
click at [281, 216] on input "I recently started working with the SBDC" at bounding box center [281, 214] width 14 height 14
checkbox input "true"
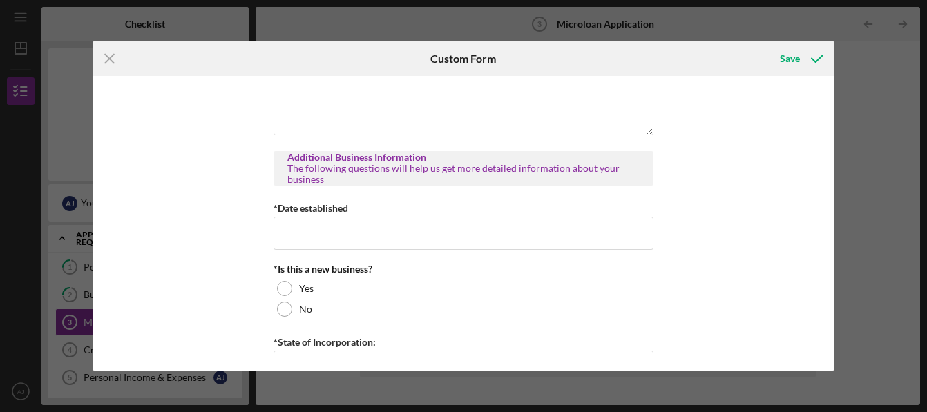
scroll to position [1609, 0]
click at [300, 249] on div "MICROLOAN APPLICATION *Borrower Characteristics Please check the options that a…" at bounding box center [464, 399] width 380 height 3850
click at [301, 239] on input "*Date established" at bounding box center [464, 232] width 380 height 33
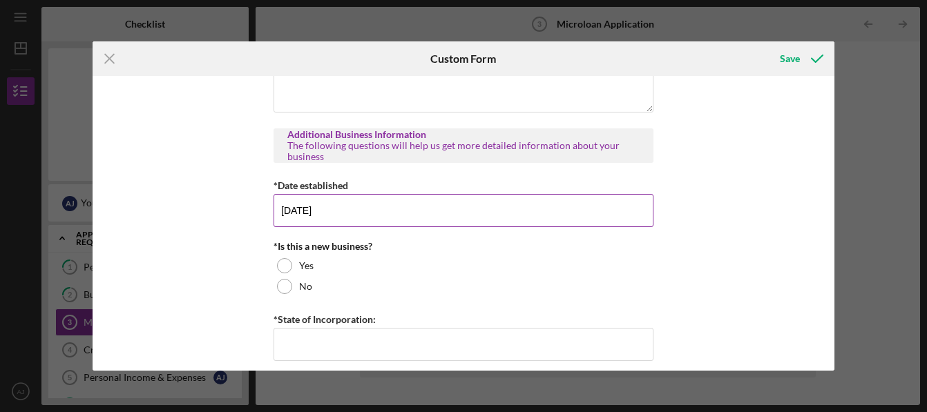
scroll to position [1631, 0]
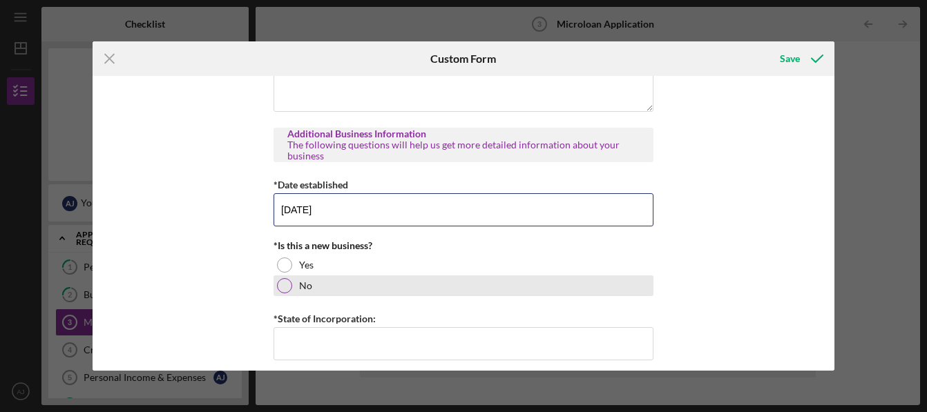
type input "09/23/2025"
click at [278, 287] on div at bounding box center [284, 285] width 15 height 15
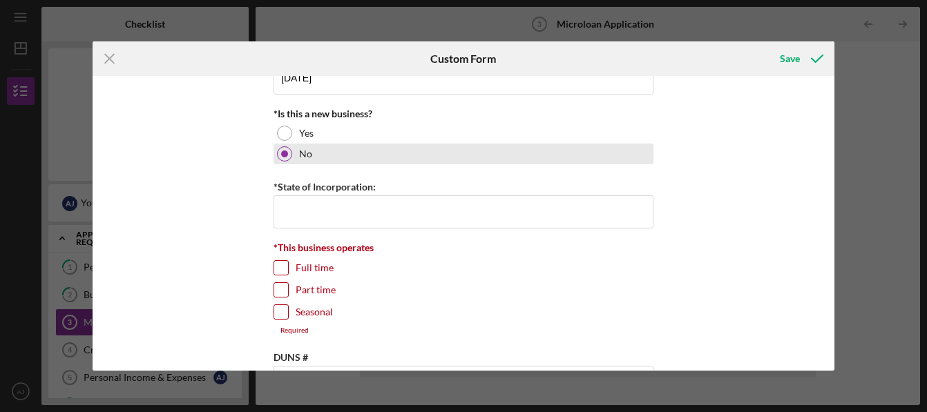
scroll to position [1764, 0]
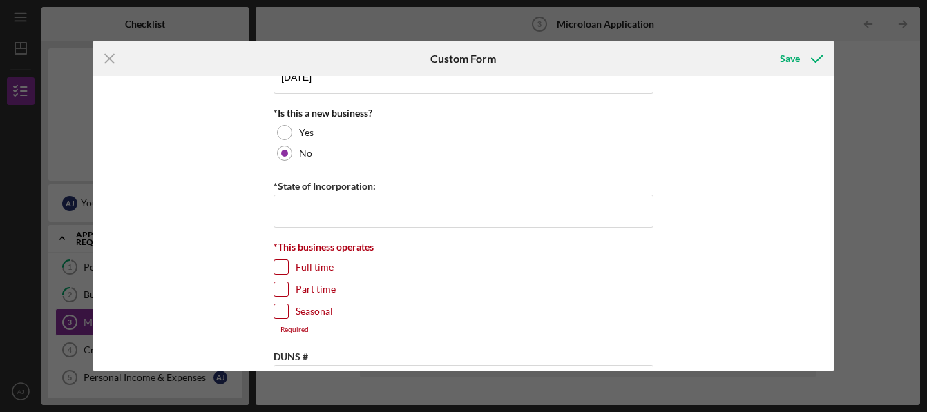
click at [279, 265] on input "Full time" at bounding box center [281, 267] width 14 height 14
checkbox input "true"
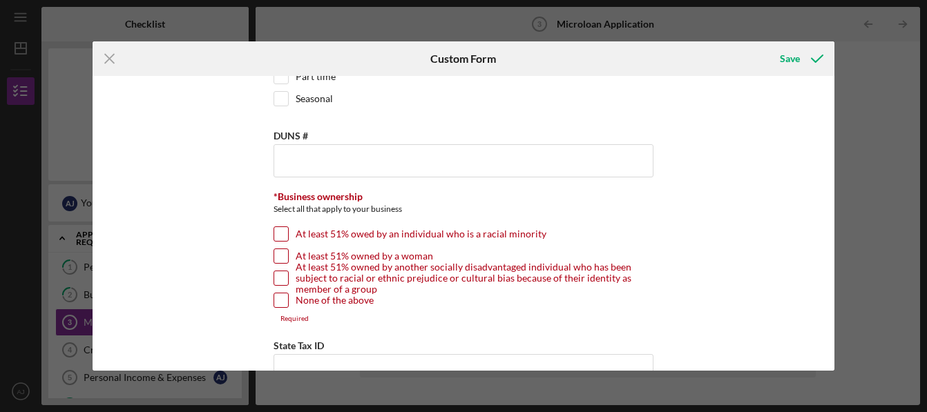
scroll to position [1978, 0]
click at [281, 257] on input "At least 51% owned by a woman" at bounding box center [281, 256] width 14 height 14
checkbox input "true"
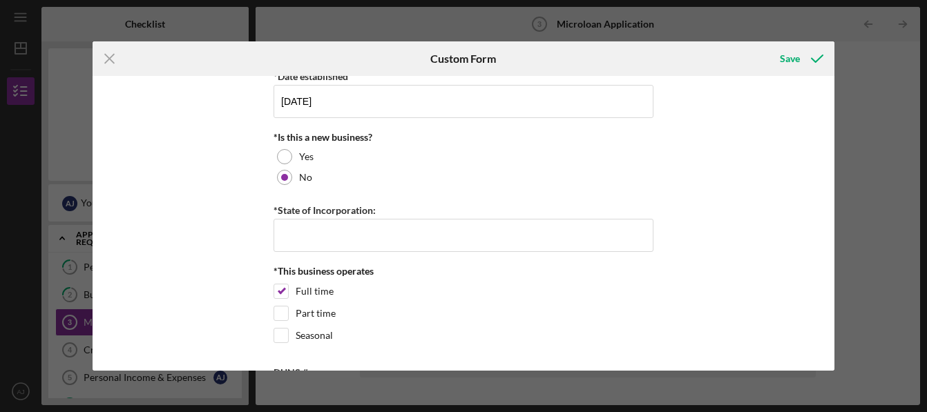
scroll to position [1736, 0]
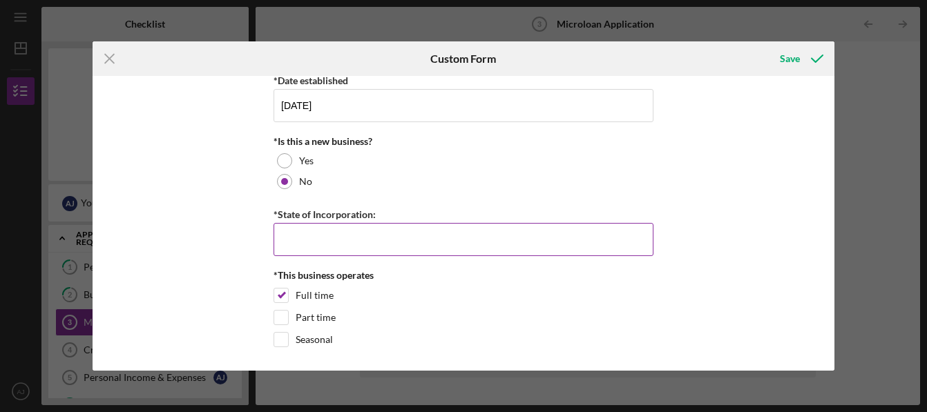
click at [338, 231] on input "*State of Incorporation:" at bounding box center [464, 239] width 380 height 33
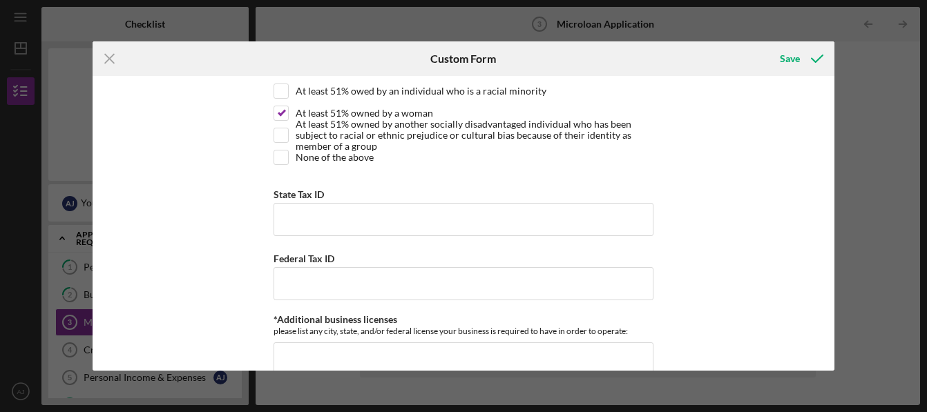
scroll to position [1894, 0]
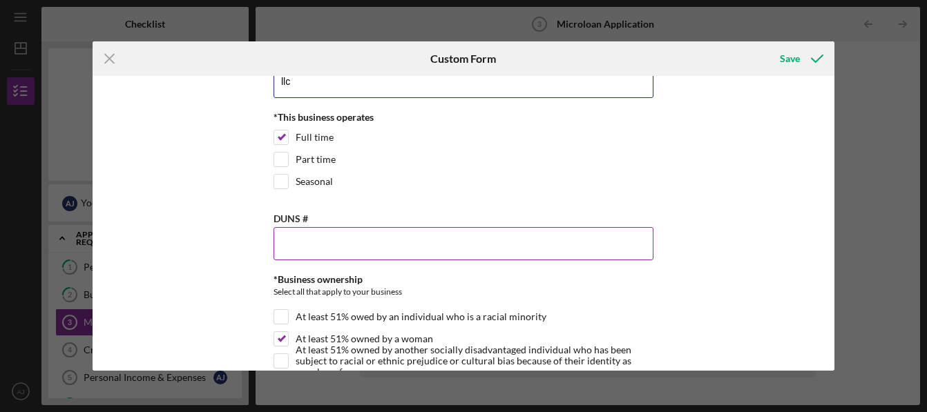
type input "llc"
click at [297, 248] on input "DUNS #" at bounding box center [464, 243] width 380 height 33
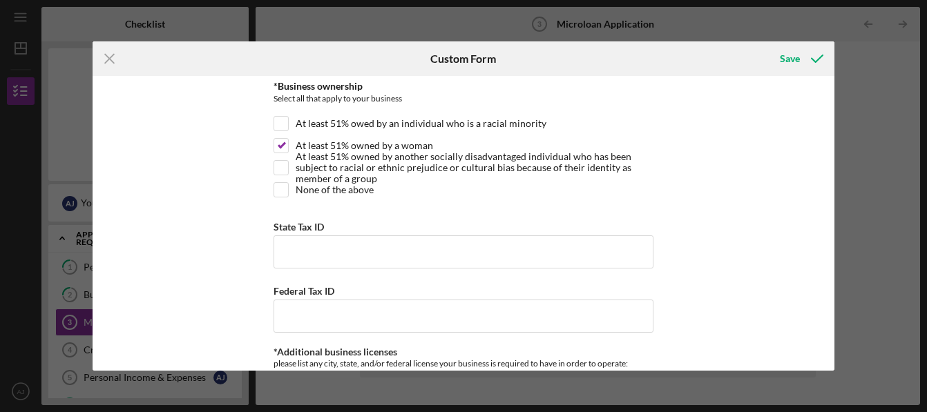
scroll to position [2056, 0]
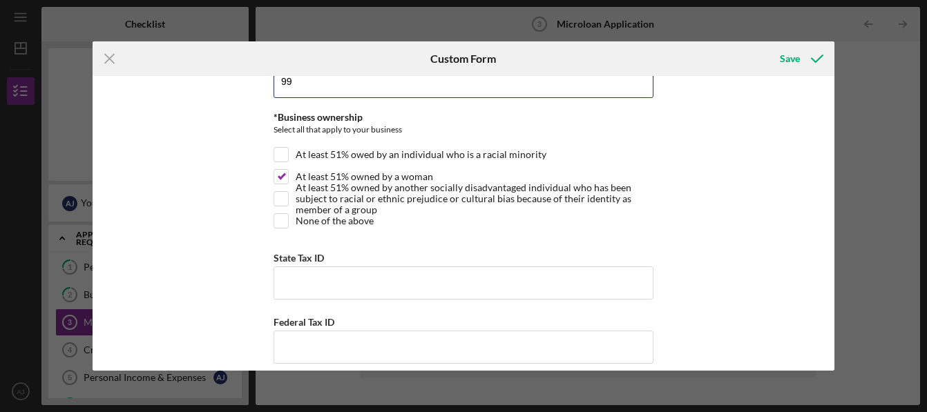
type input "9"
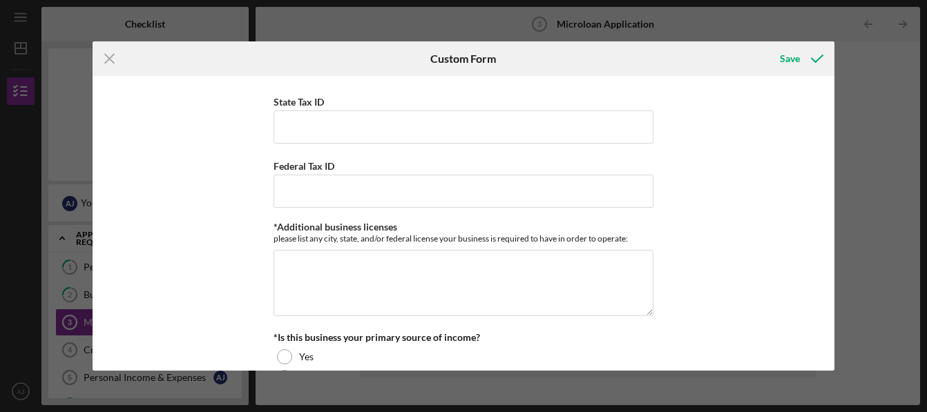
scroll to position [2213, 0]
click at [305, 131] on input "State Tax ID" at bounding box center [464, 126] width 380 height 33
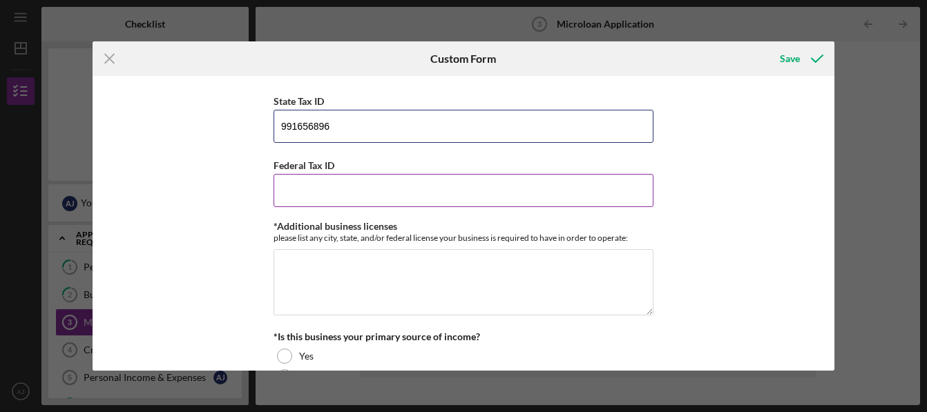
type input "991656896"
click at [327, 197] on input "Federal Tax ID" at bounding box center [464, 190] width 380 height 33
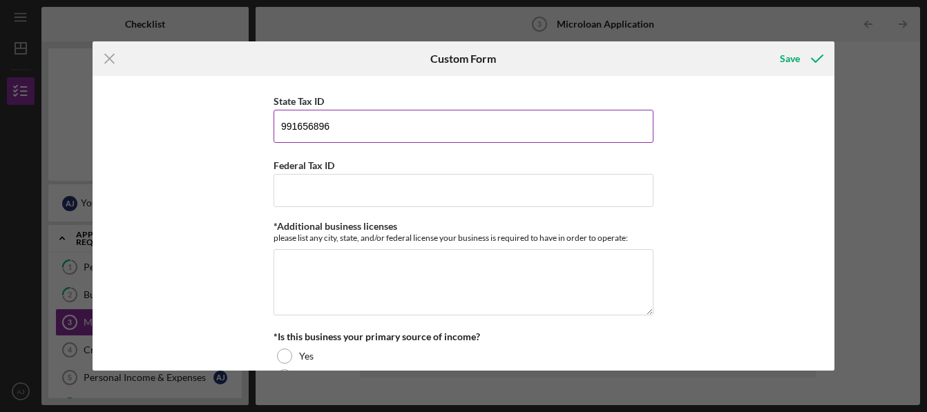
click at [302, 123] on input "991656896" at bounding box center [464, 126] width 380 height 33
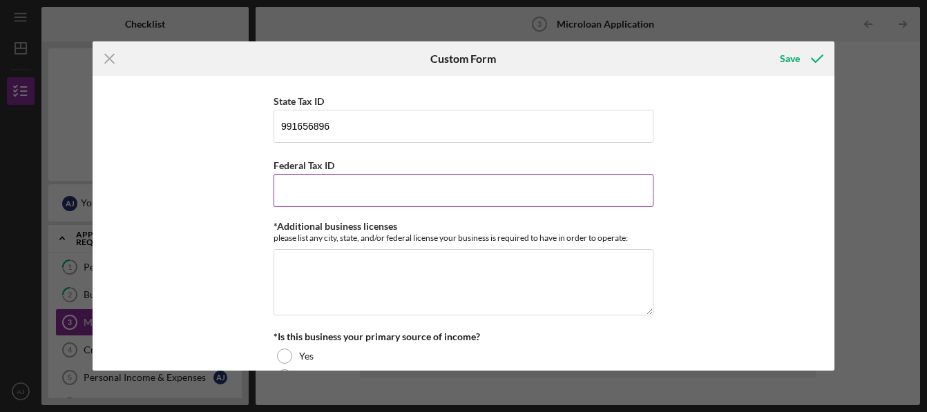
click at [312, 184] on input "Federal Tax ID" at bounding box center [464, 190] width 380 height 33
paste input "991656896"
type input "991656896"
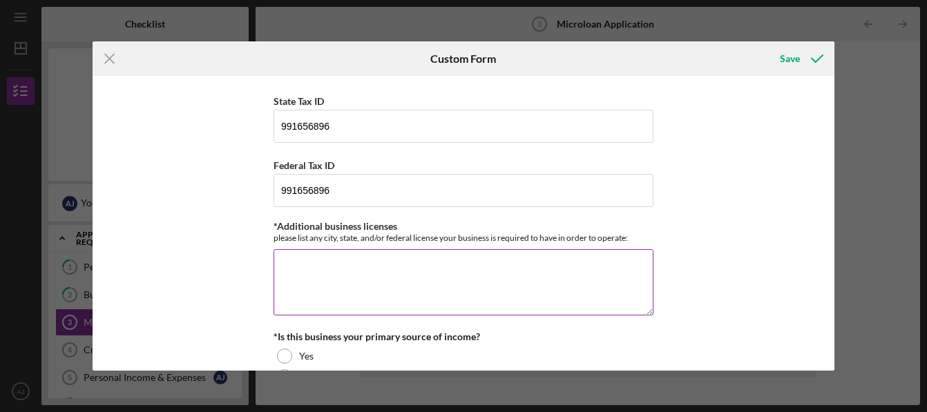
click at [307, 260] on textarea "*Additional business licenses" at bounding box center [464, 282] width 380 height 66
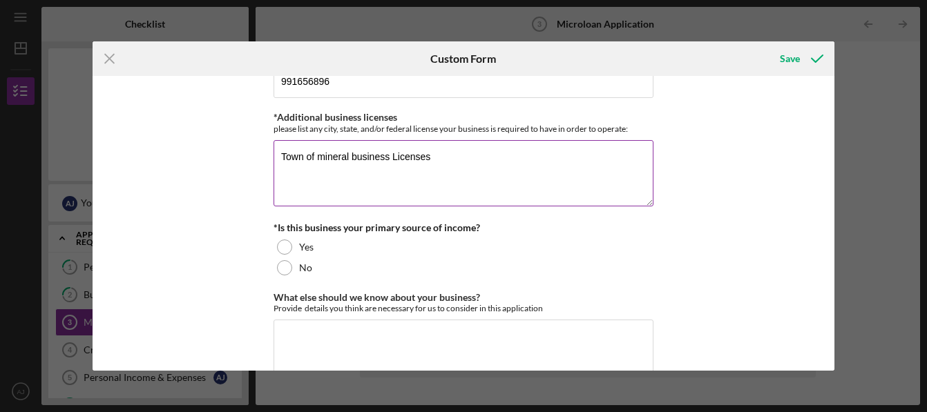
scroll to position [2323, 0]
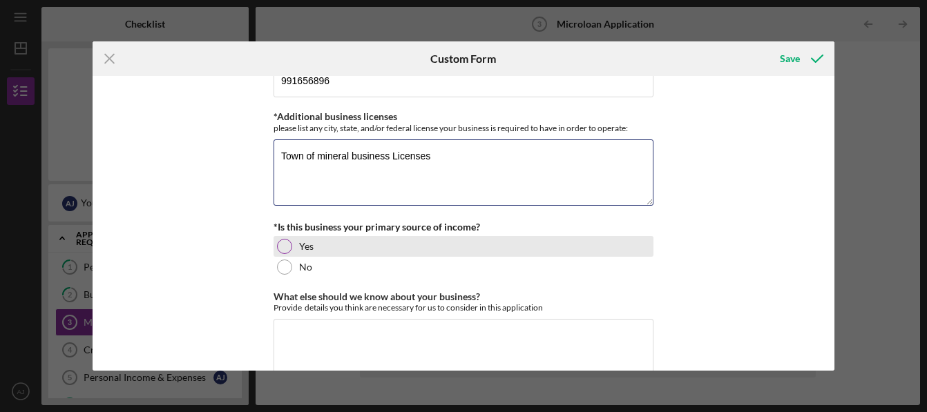
type textarea "Town of mineral business Licenses"
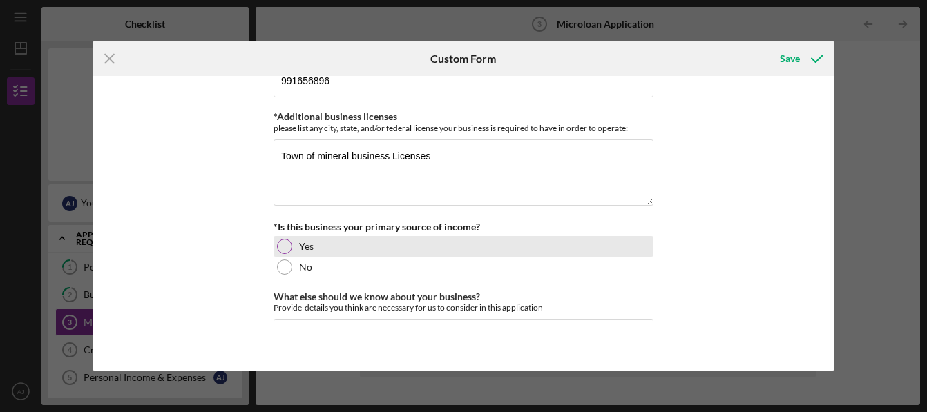
click at [281, 245] on div at bounding box center [284, 246] width 15 height 15
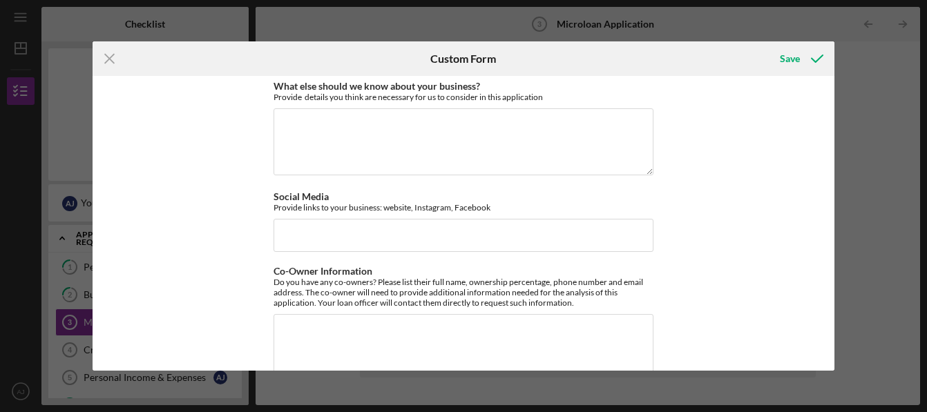
scroll to position [2534, 0]
click at [281, 227] on input "Social Media" at bounding box center [464, 234] width 380 height 33
click at [305, 340] on textarea "Co-Owner Information" at bounding box center [464, 347] width 380 height 66
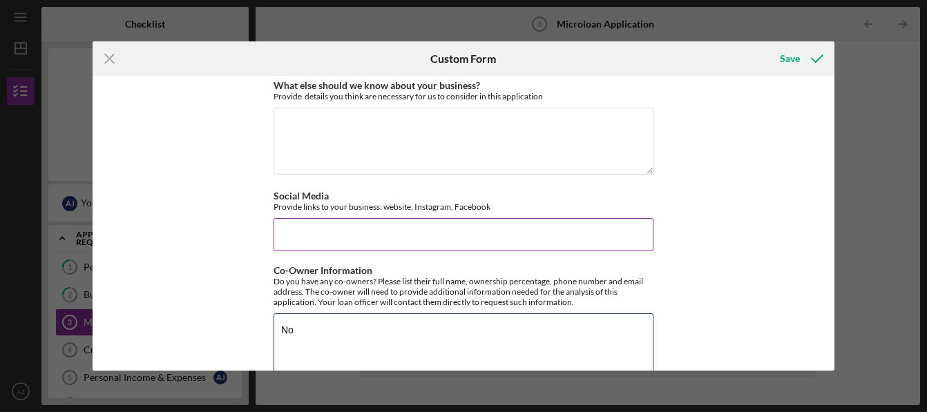
type textarea "No"
click at [312, 229] on input "Social Media" at bounding box center [464, 234] width 380 height 33
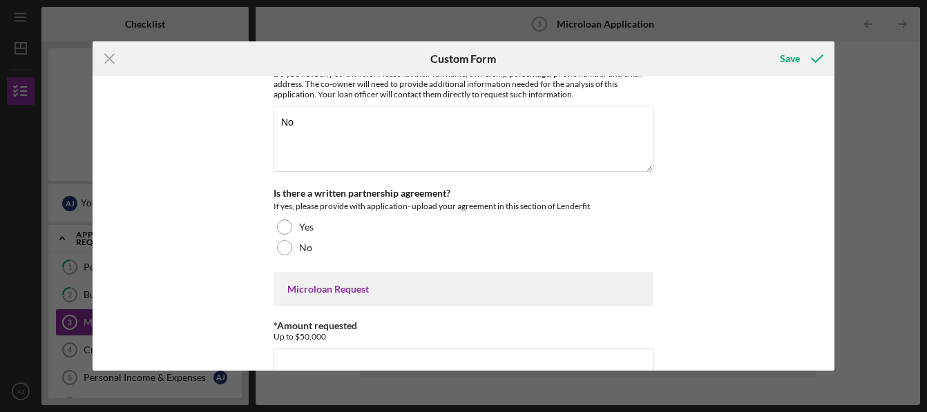
scroll to position [2744, 0]
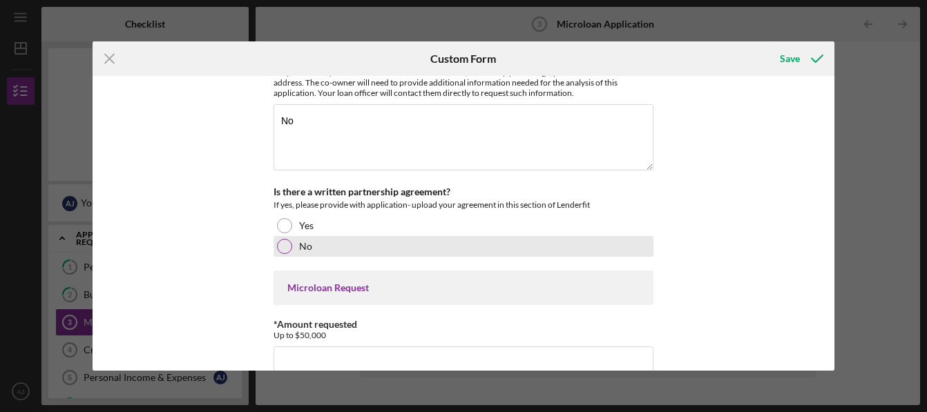
type input "Guardian Angels Up Above (Facebook)"
click at [278, 247] on div at bounding box center [284, 246] width 15 height 15
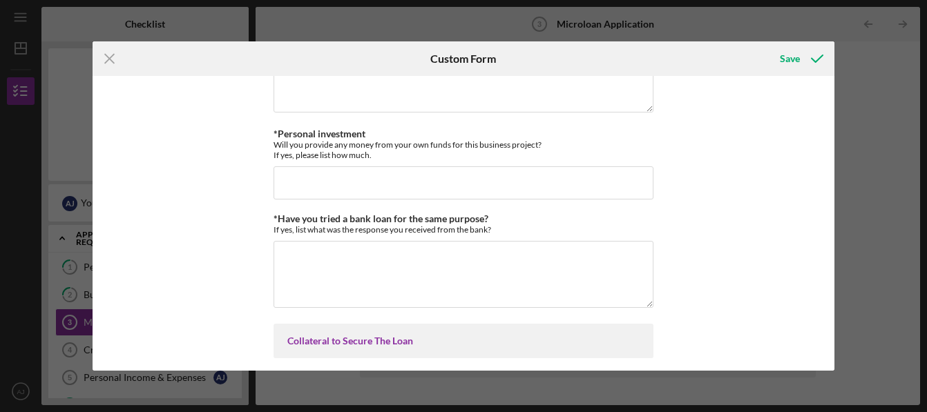
scroll to position [3109, 0]
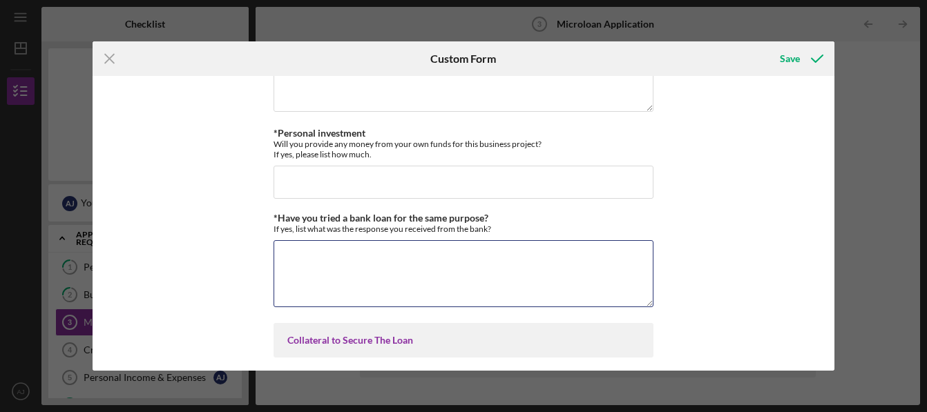
click at [320, 272] on textarea "*Have you tried a bank loan for the same purpose?" at bounding box center [464, 273] width 380 height 66
type textarea "Yes, I have been in business for 2 years."
drag, startPoint x: 457, startPoint y: 260, endPoint x: 257, endPoint y: 252, distance: 200.5
click at [257, 252] on div "MICROLOAN APPLICATION *Borrower Characteristics Please check the options that a…" at bounding box center [464, 224] width 742 height 296
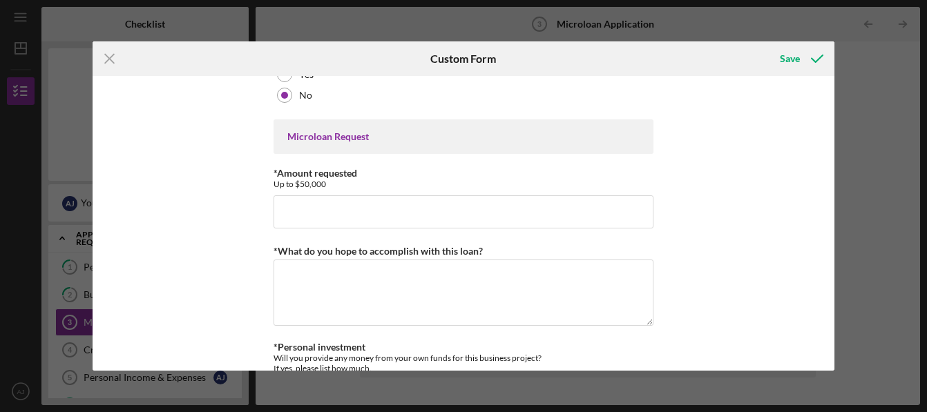
scroll to position [2908, 0]
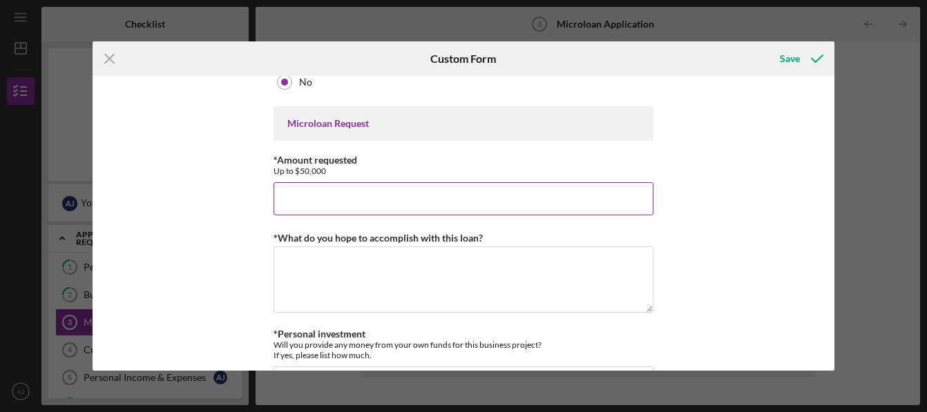
click at [415, 200] on input "*Amount requested" at bounding box center [464, 198] width 380 height 33
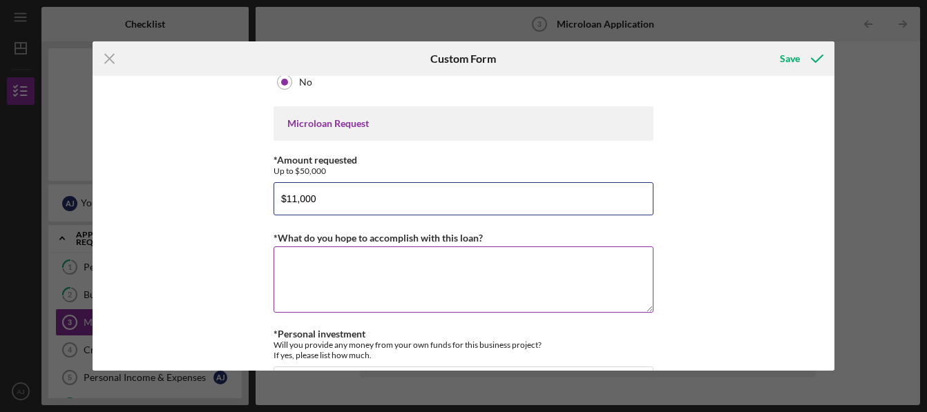
type input "$11,000"
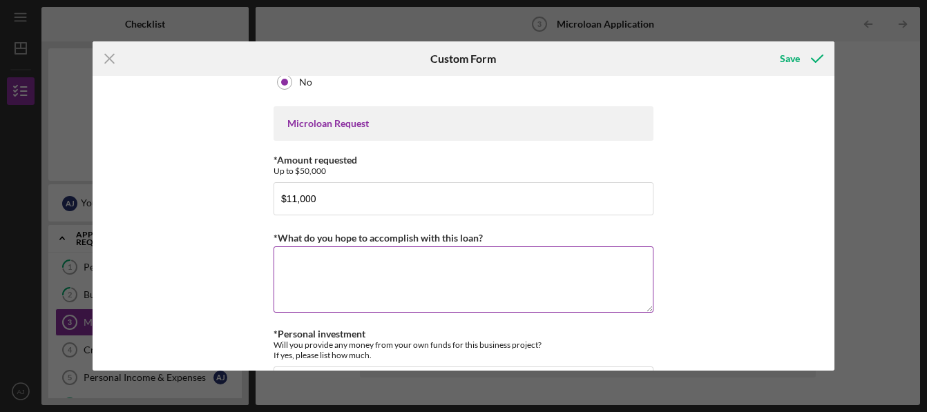
click at [381, 276] on textarea "*What do you hope to accomplish with this loan?" at bounding box center [464, 280] width 380 height 66
type textarea "T"
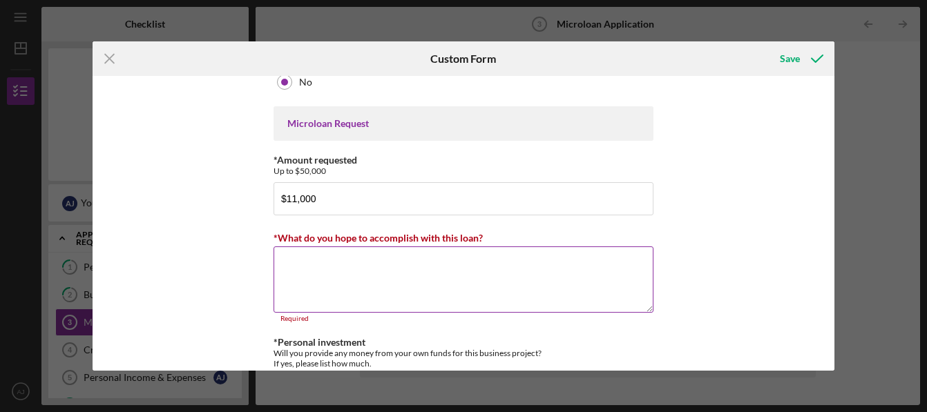
click at [322, 271] on textarea "*What do you hope to accomplish with this loan?" at bounding box center [464, 280] width 380 height 66
paste textarea "The purpose of this request is to obtain financing at a reduced interest rate s…"
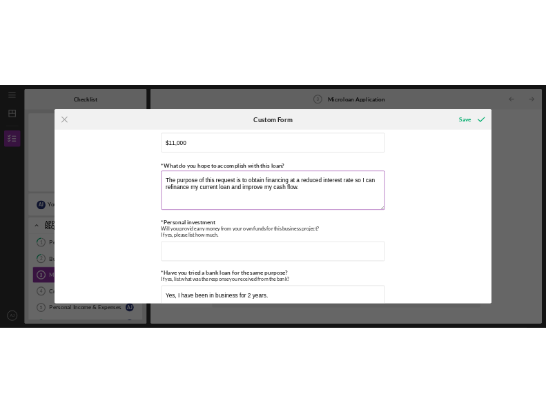
scroll to position [3010, 0]
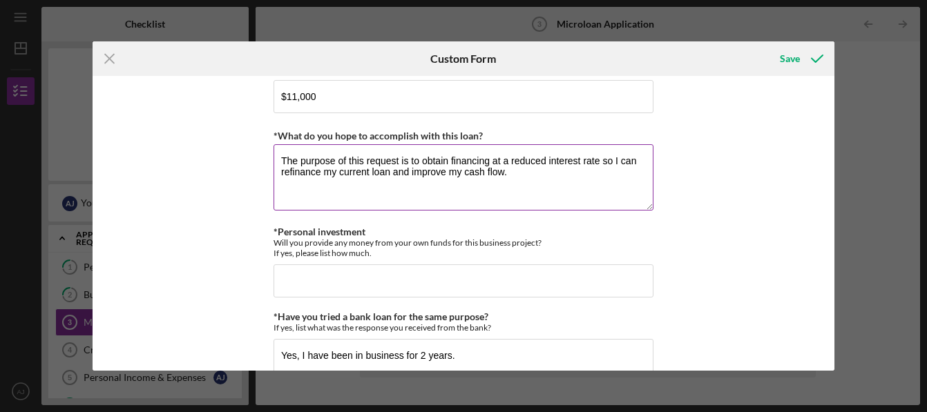
type textarea "The purpose of this request is to obtain financing at a reduced interest rate s…"
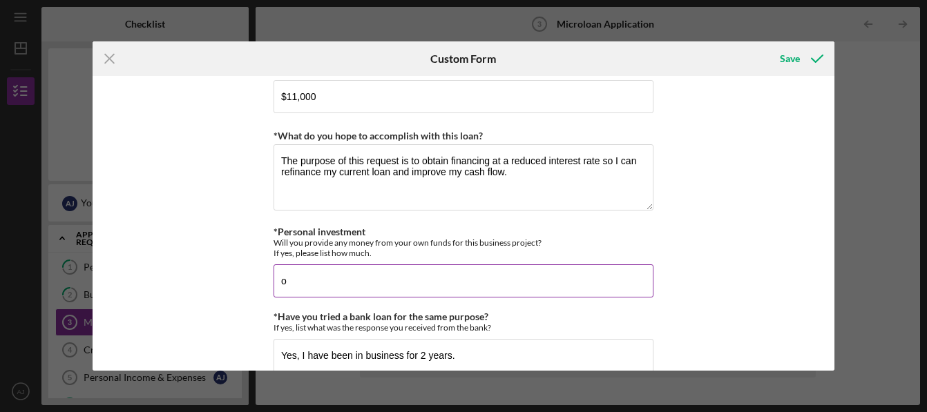
click at [327, 283] on input "o" at bounding box center [464, 281] width 380 height 33
type input "o"
